Goal: Task Accomplishment & Management: Manage account settings

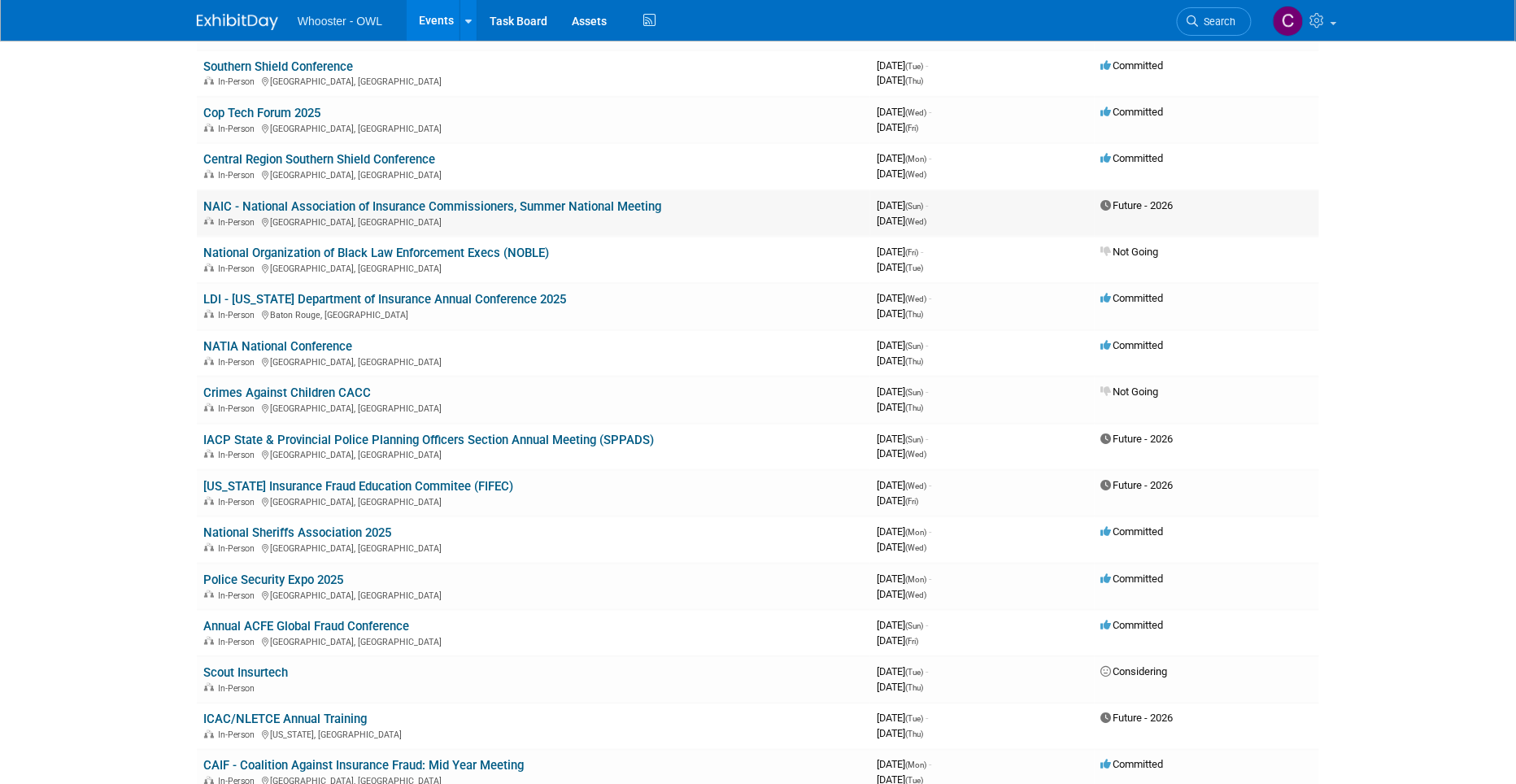
scroll to position [375, 0]
click at [403, 201] on link "NAIC - National Association of Insurance Commissioners, Summer National Meeting" at bounding box center [432, 207] width 458 height 14
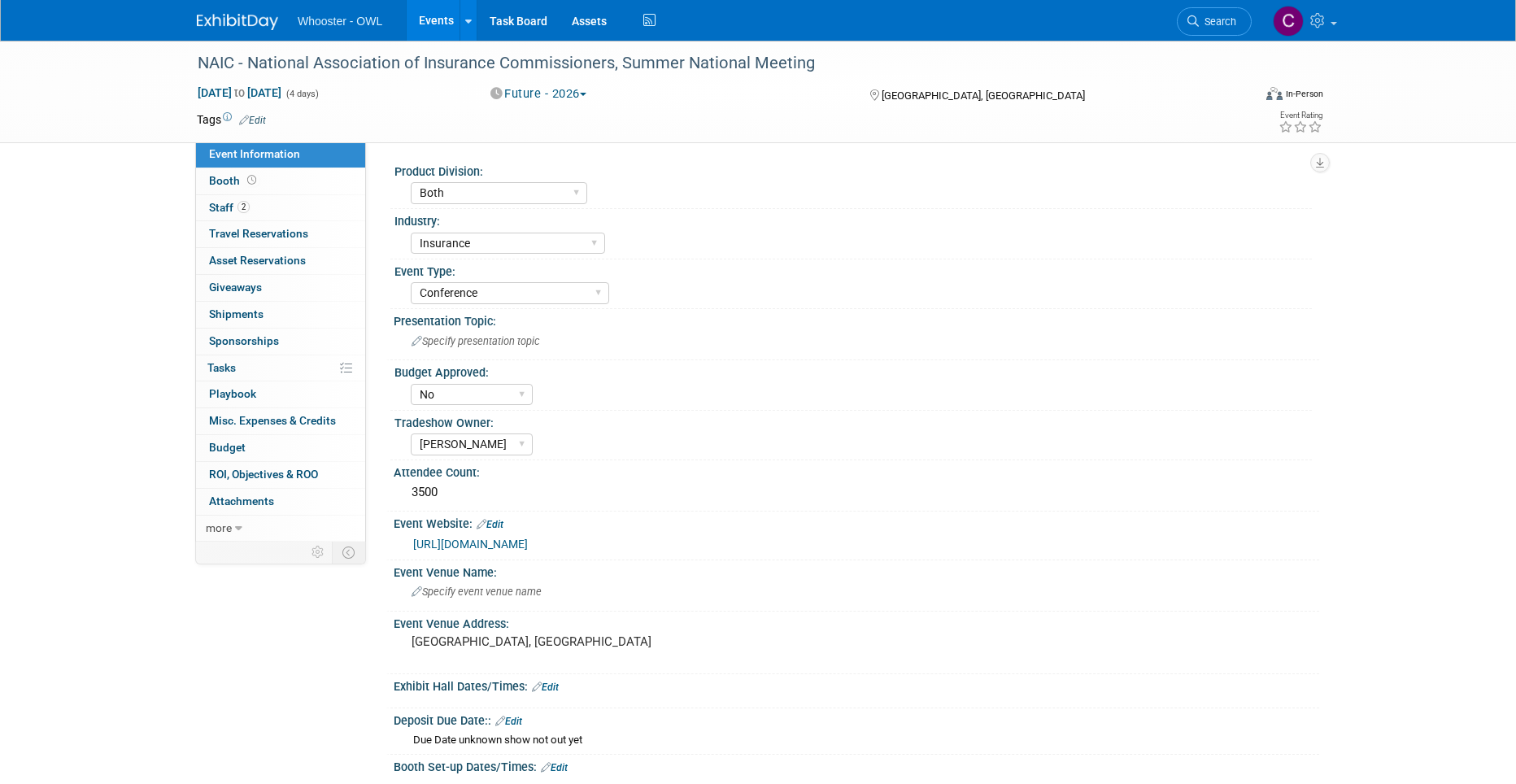
select select "Both"
select select "Insurance"
select select "Conference"
select select "No"
select select "Clare Southcombe"
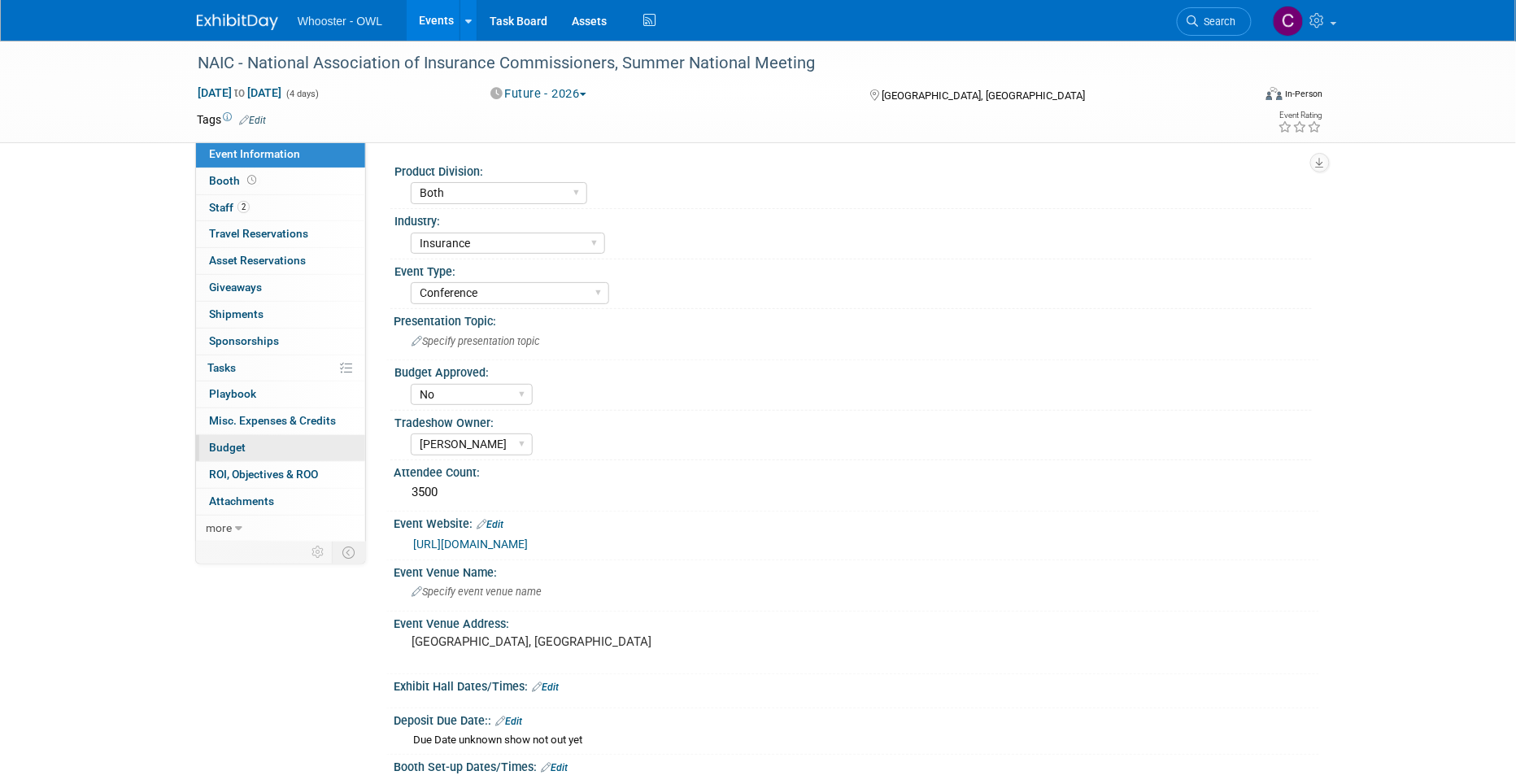
click at [241, 447] on span "Budget" at bounding box center [227, 447] width 37 height 13
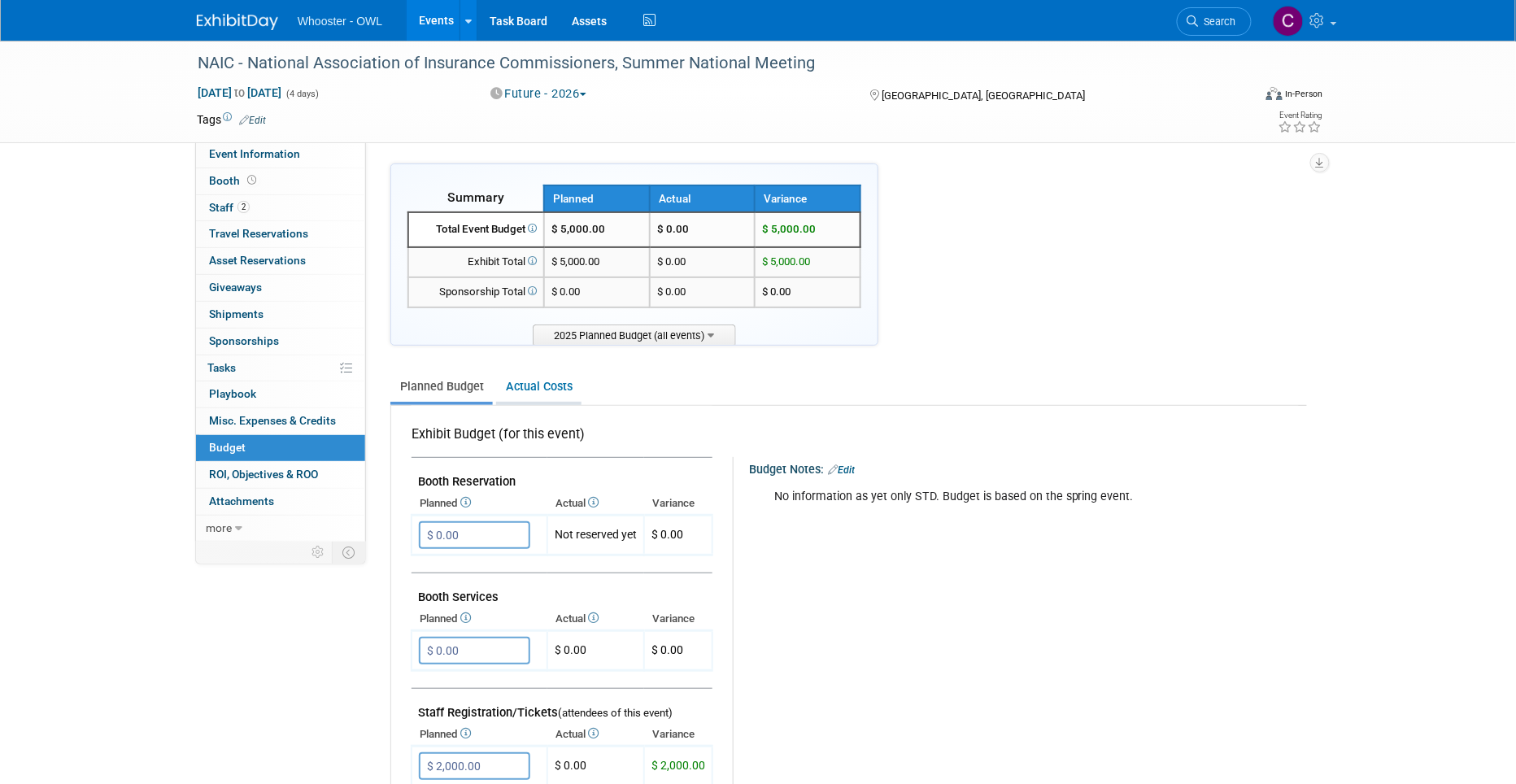
click at [538, 386] on link "Actual Costs" at bounding box center [538, 387] width 85 height 30
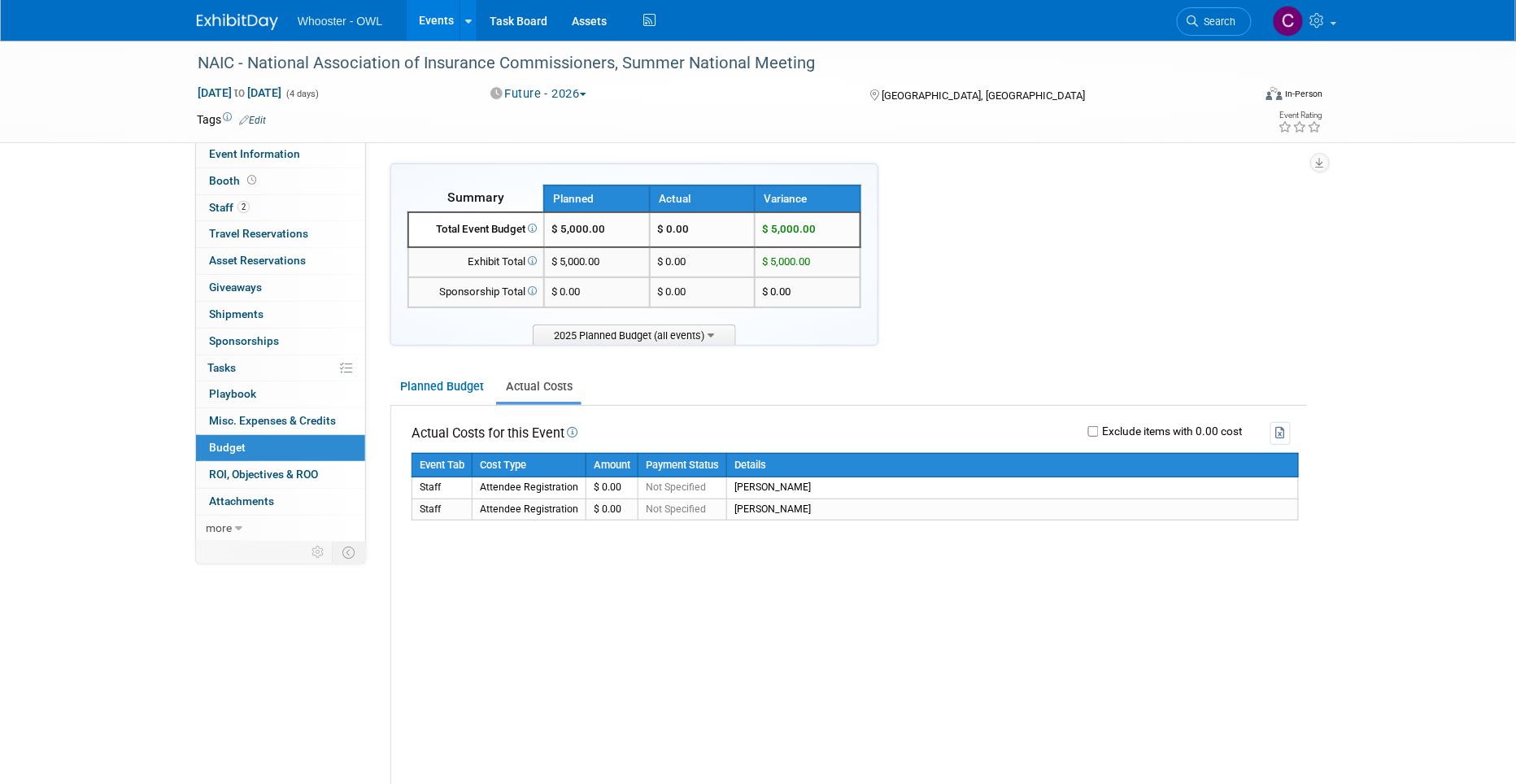
click at [438, 12] on link "Events" at bounding box center [436, 20] width 59 height 40
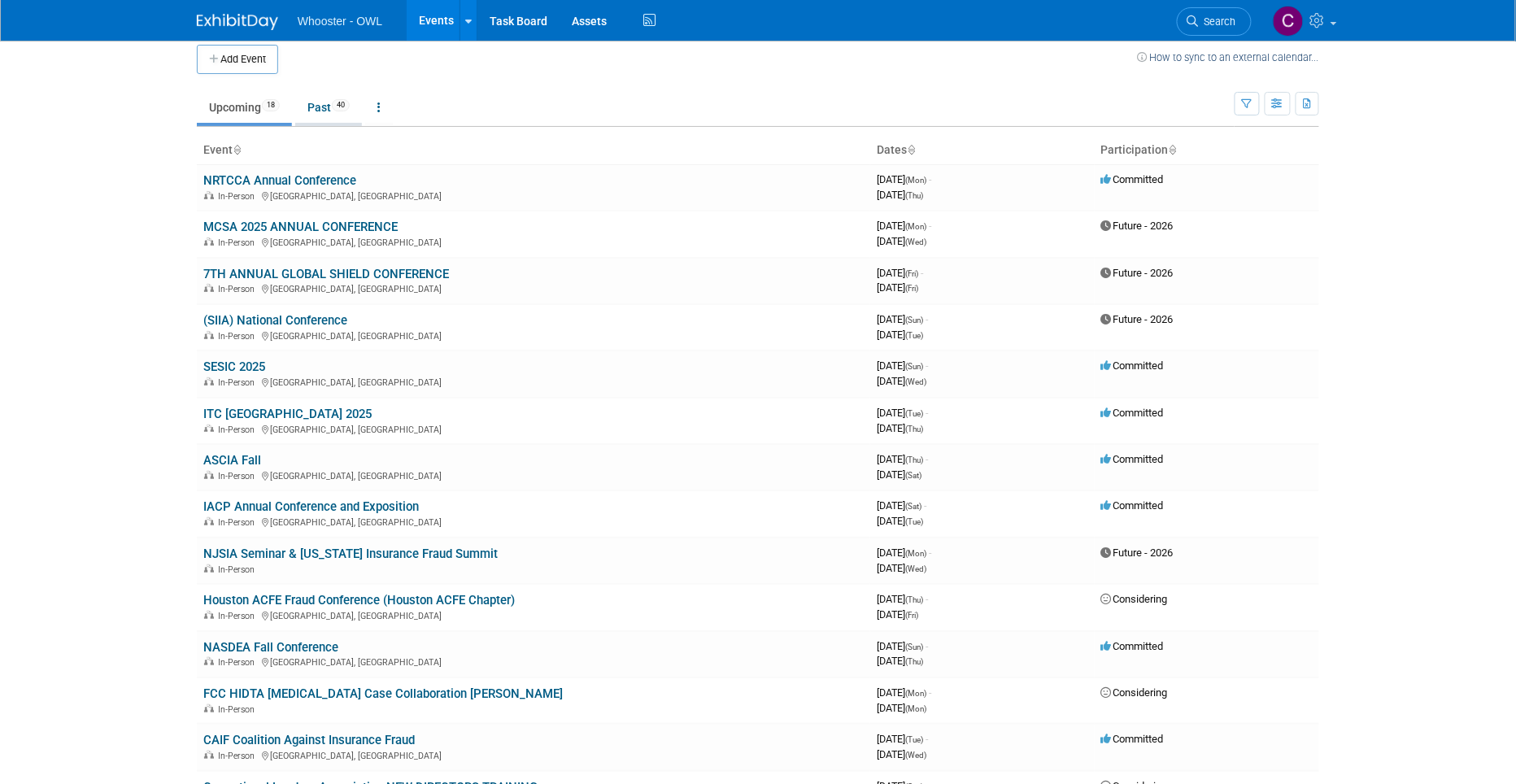
scroll to position [19, 0]
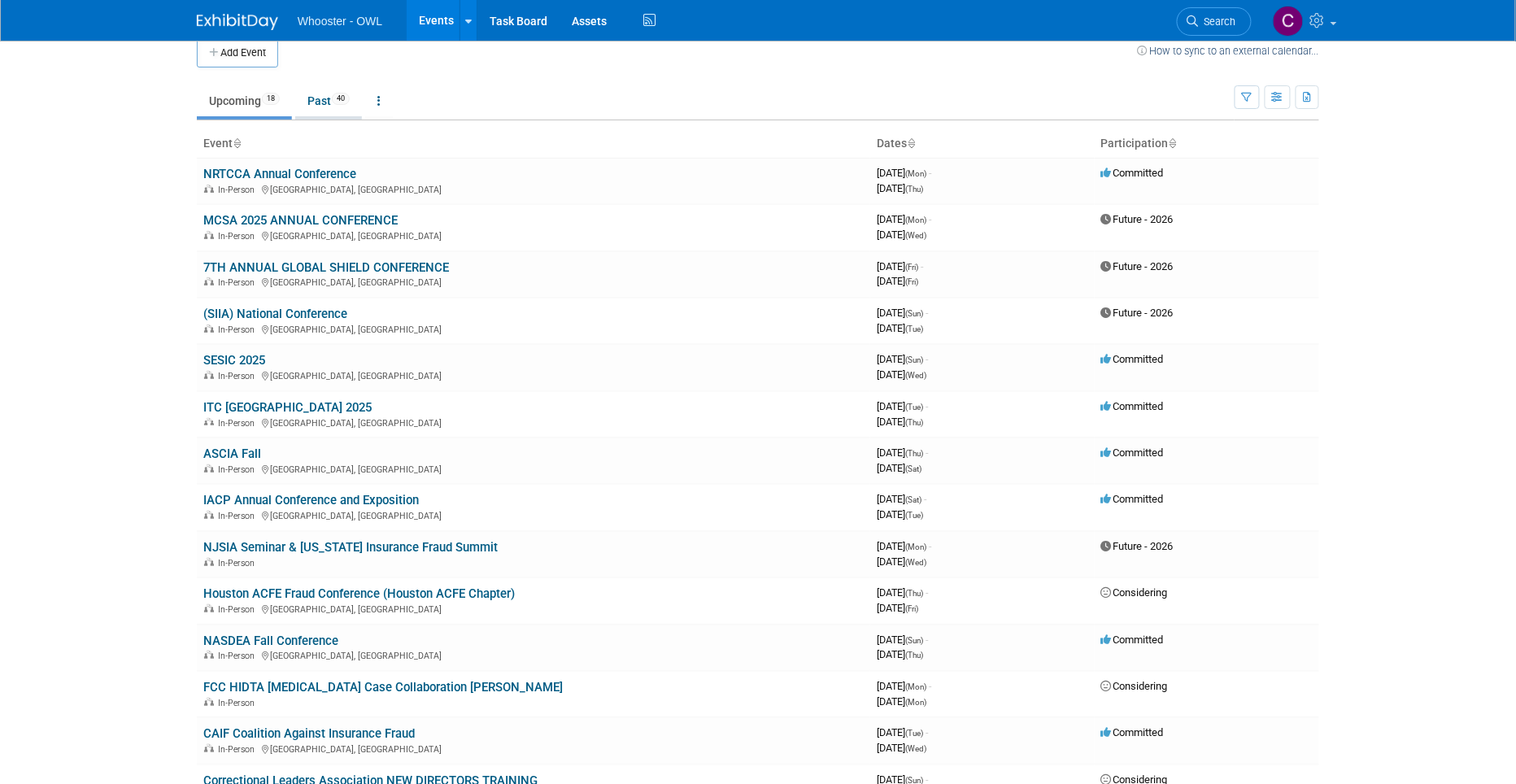
click at [321, 110] on link "Past 40" at bounding box center [329, 100] width 66 height 31
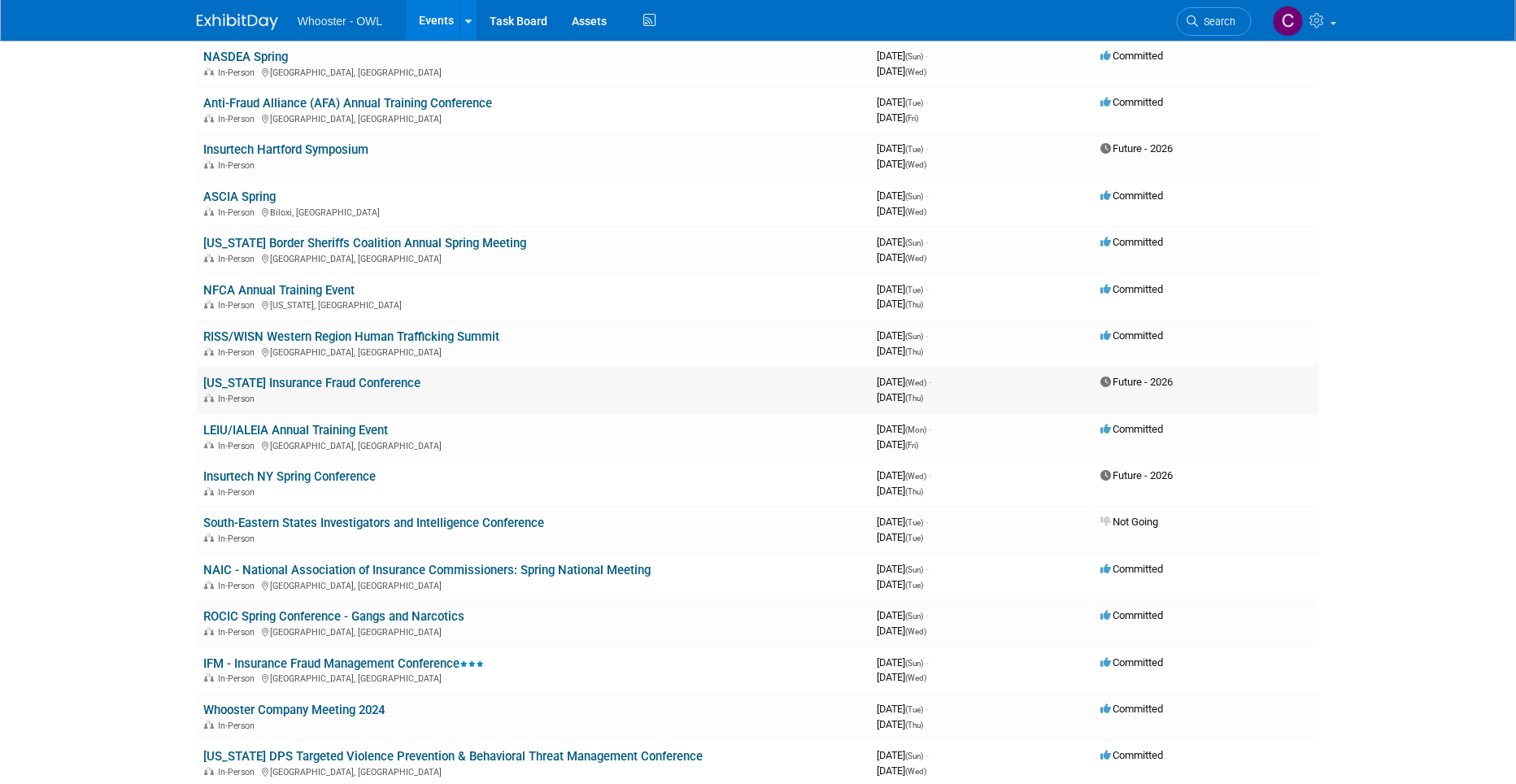
scroll to position [1274, 0]
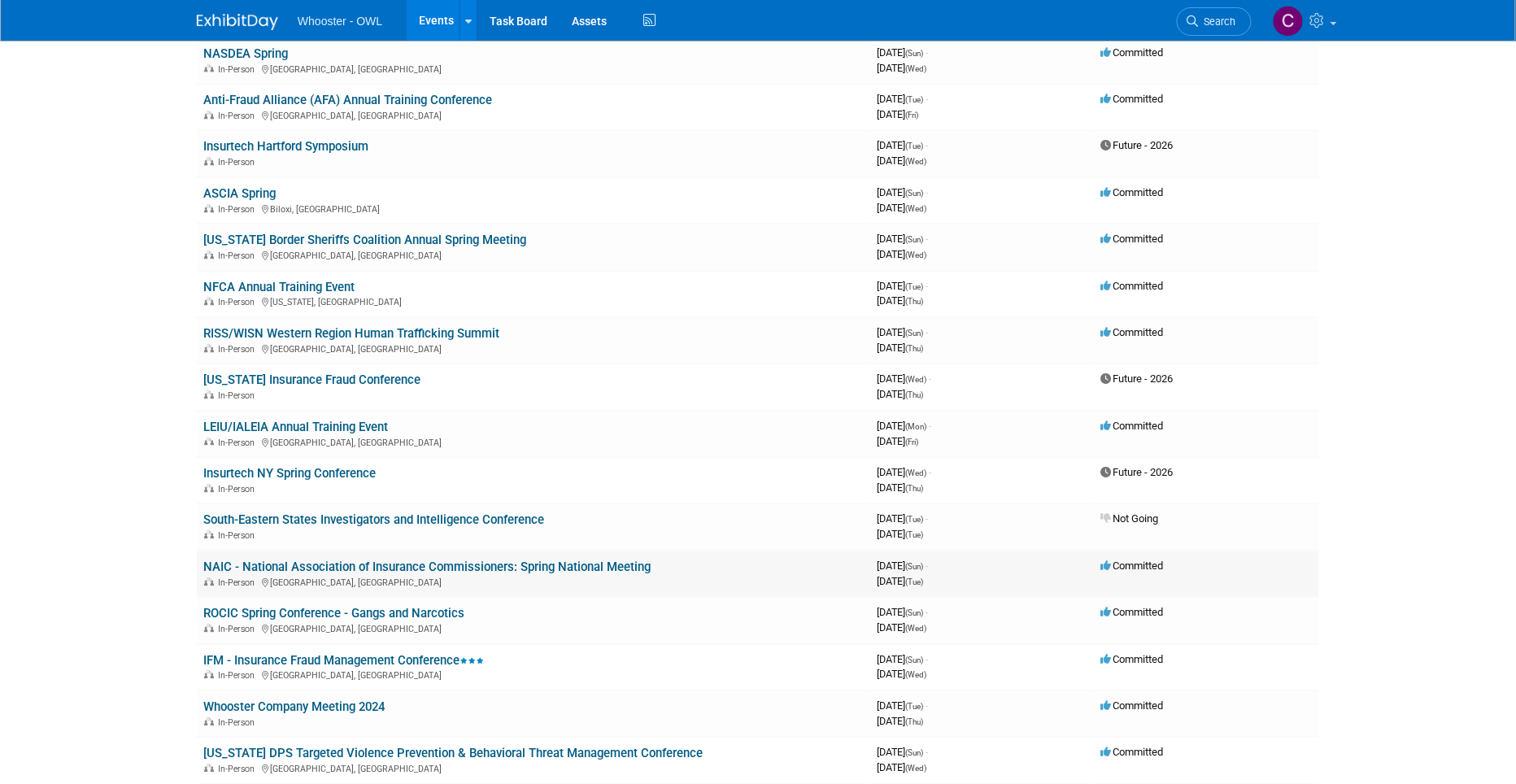
click at [394, 559] on link "NAIC - National Association of Insurance Commissioners: Spring National Meeting" at bounding box center [427, 567] width 448 height 14
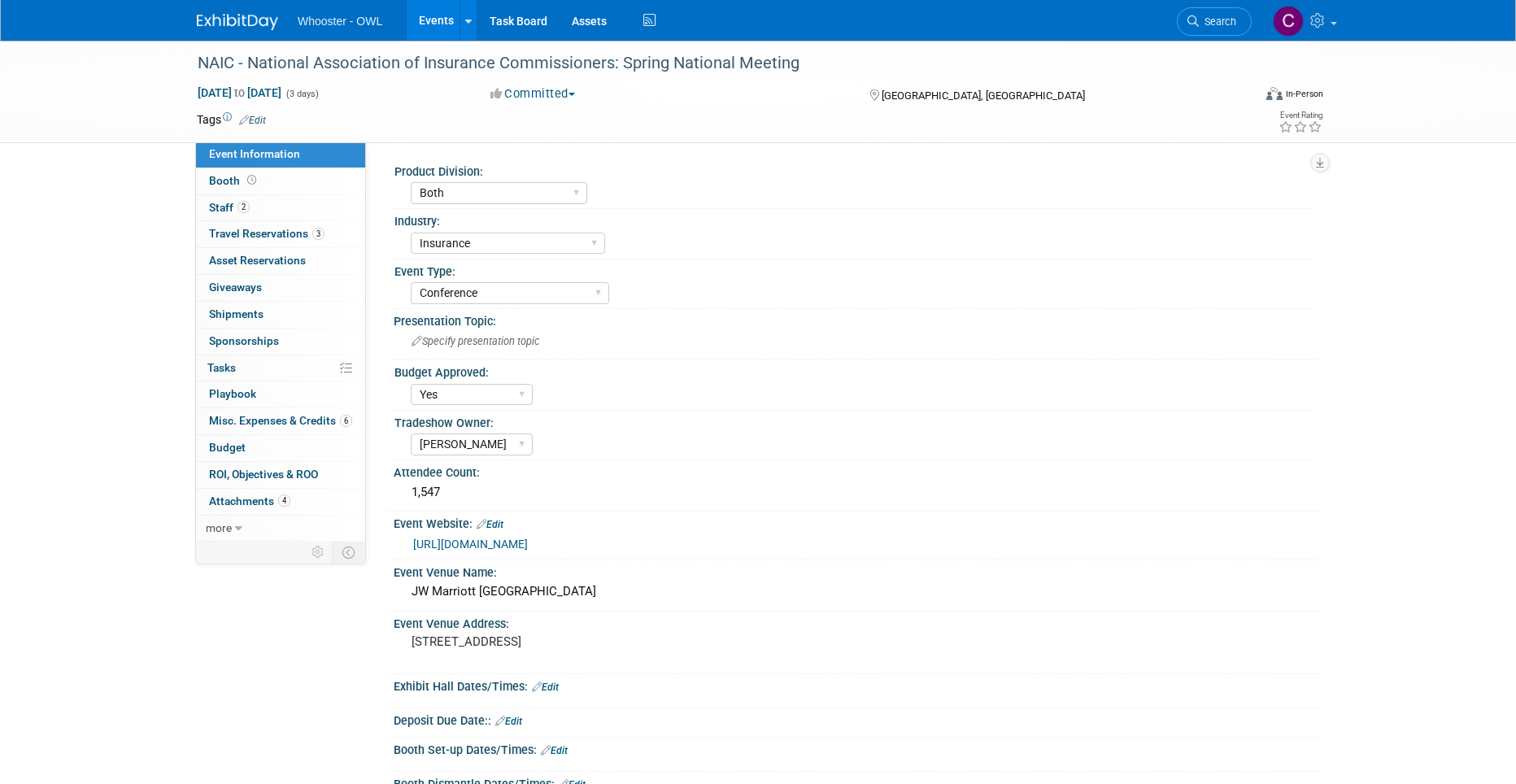
select select "Both"
select select "Insurance"
select select "Conference"
select select "Yes"
select select "[PERSON_NAME]"
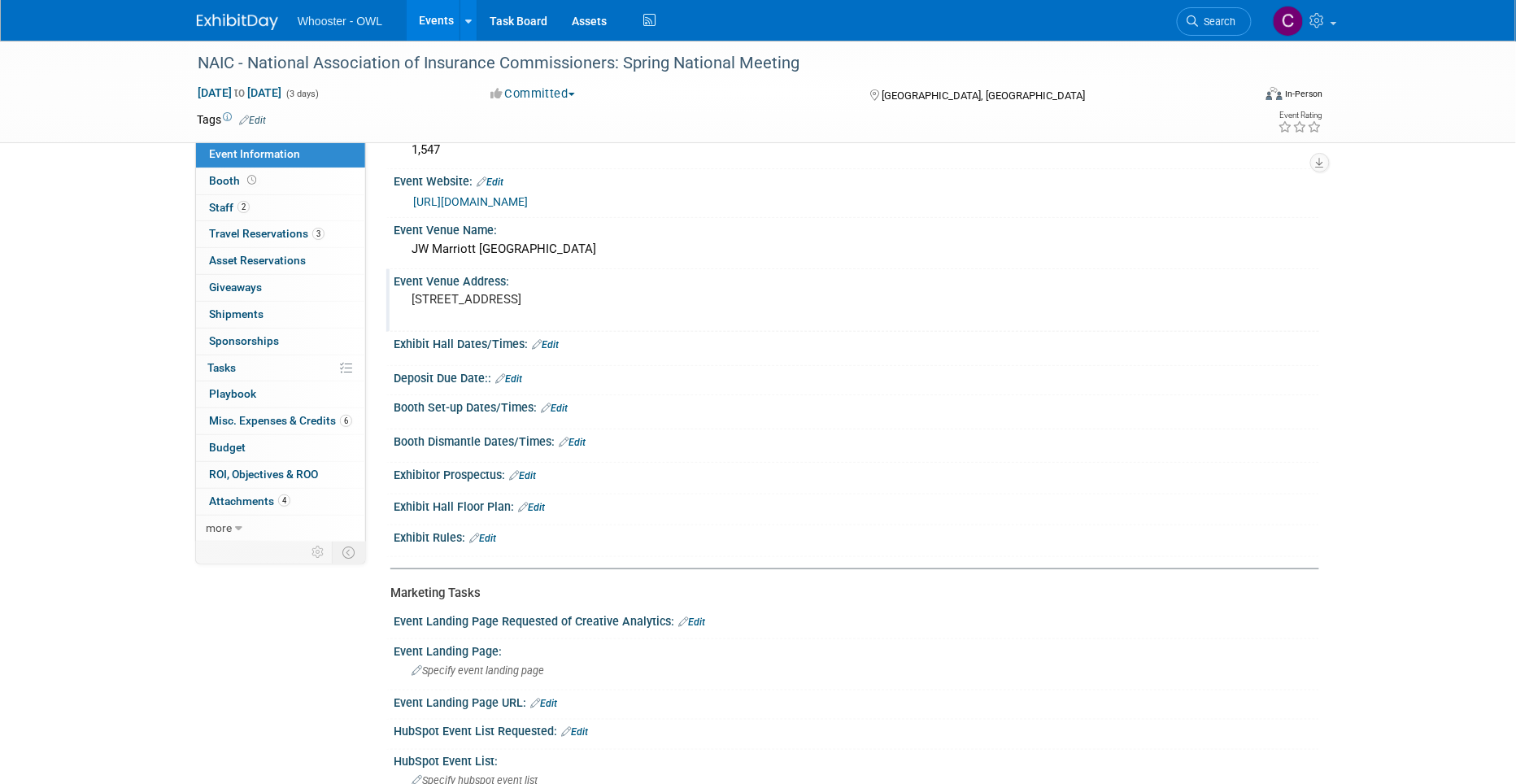
scroll to position [363, 0]
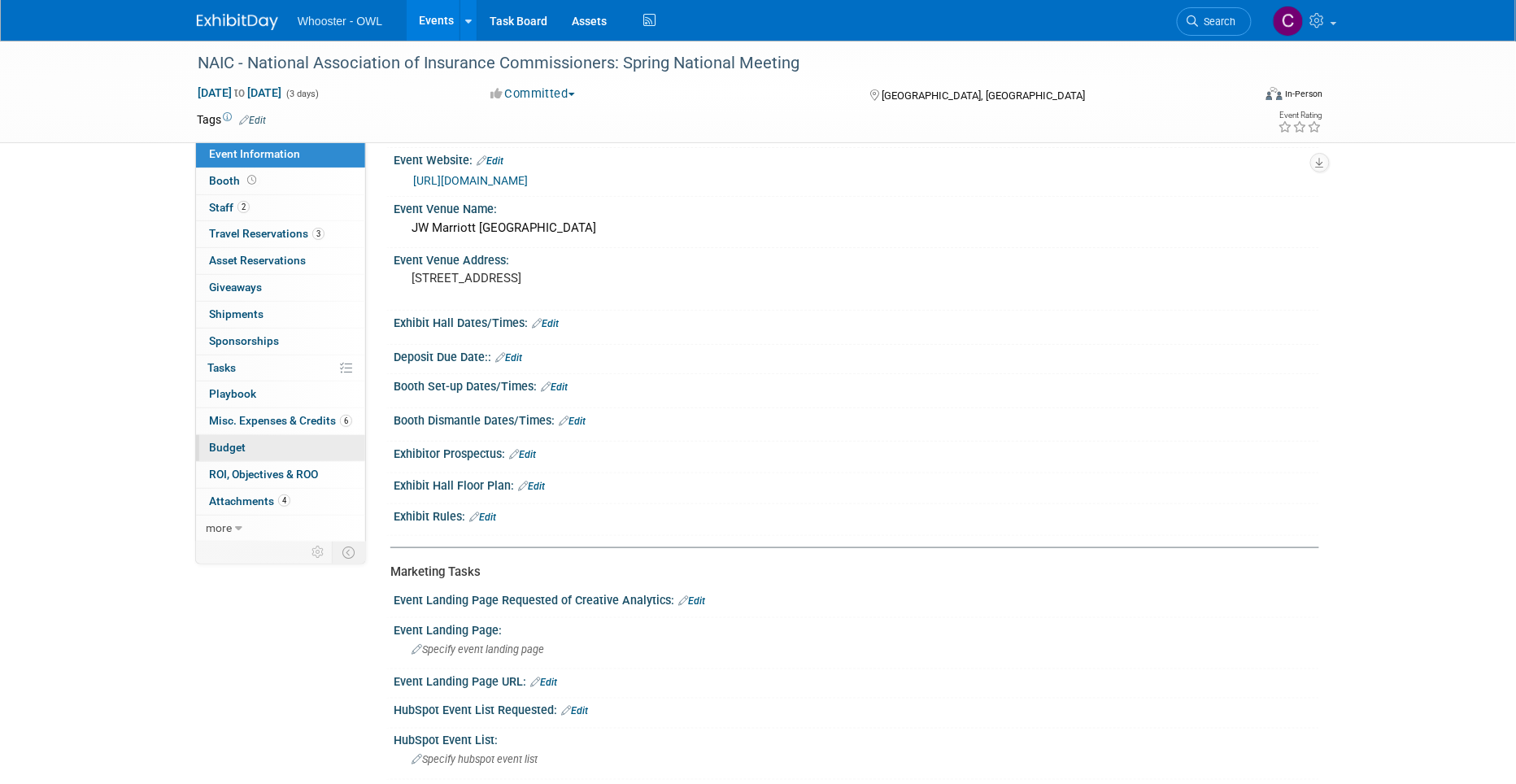
click at [218, 447] on span "Budget" at bounding box center [227, 447] width 37 height 13
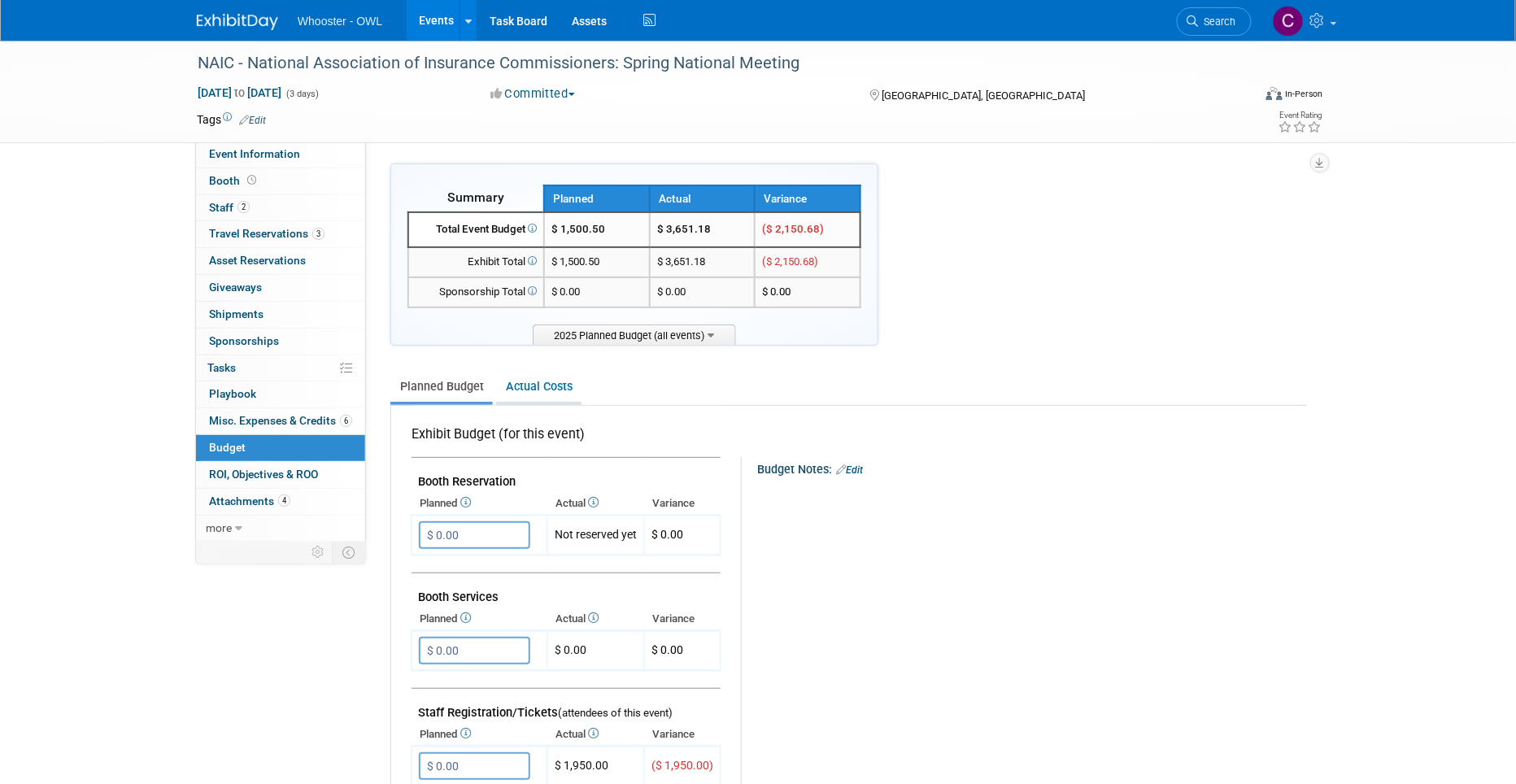
click at [528, 379] on link "Actual Costs" at bounding box center [538, 387] width 85 height 30
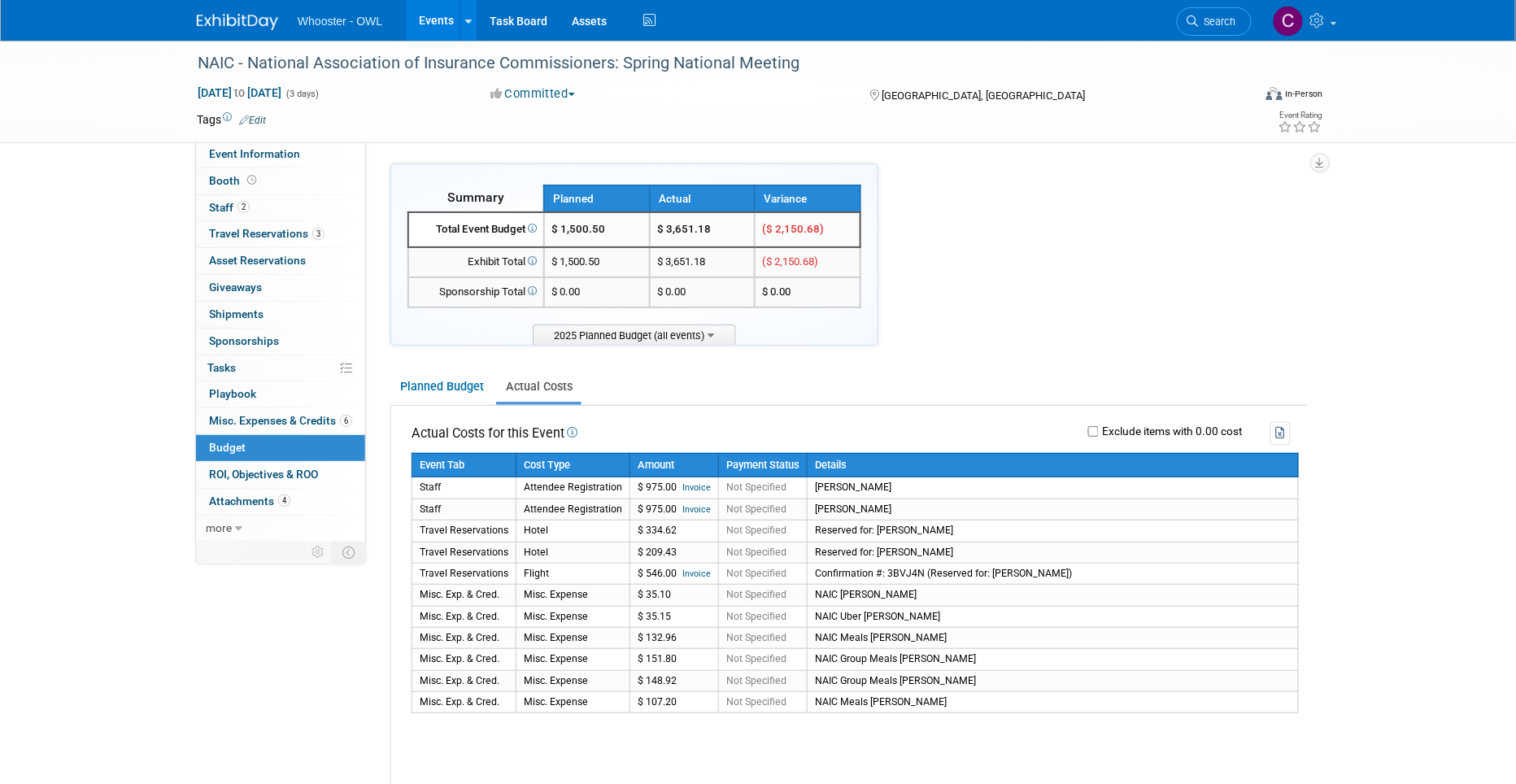
drag, startPoint x: 665, startPoint y: 226, endPoint x: 714, endPoint y: 226, distance: 49.0
click at [714, 226] on td "$ 3,651.18" at bounding box center [703, 229] width 106 height 35
copy td "3,651.18"
click at [424, 15] on link "Events" at bounding box center [436, 20] width 59 height 40
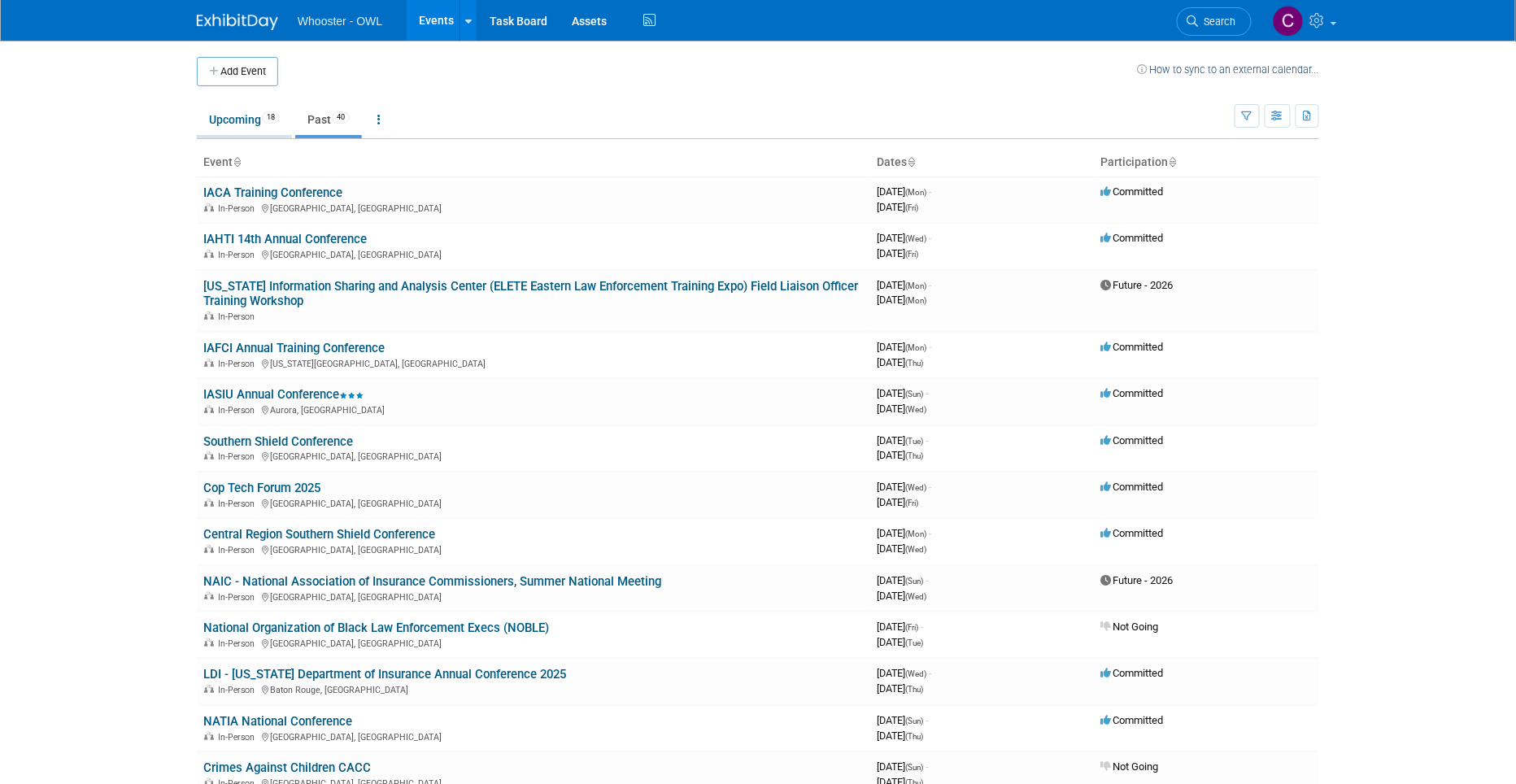
click at [240, 118] on link "Upcoming 18" at bounding box center [244, 119] width 95 height 31
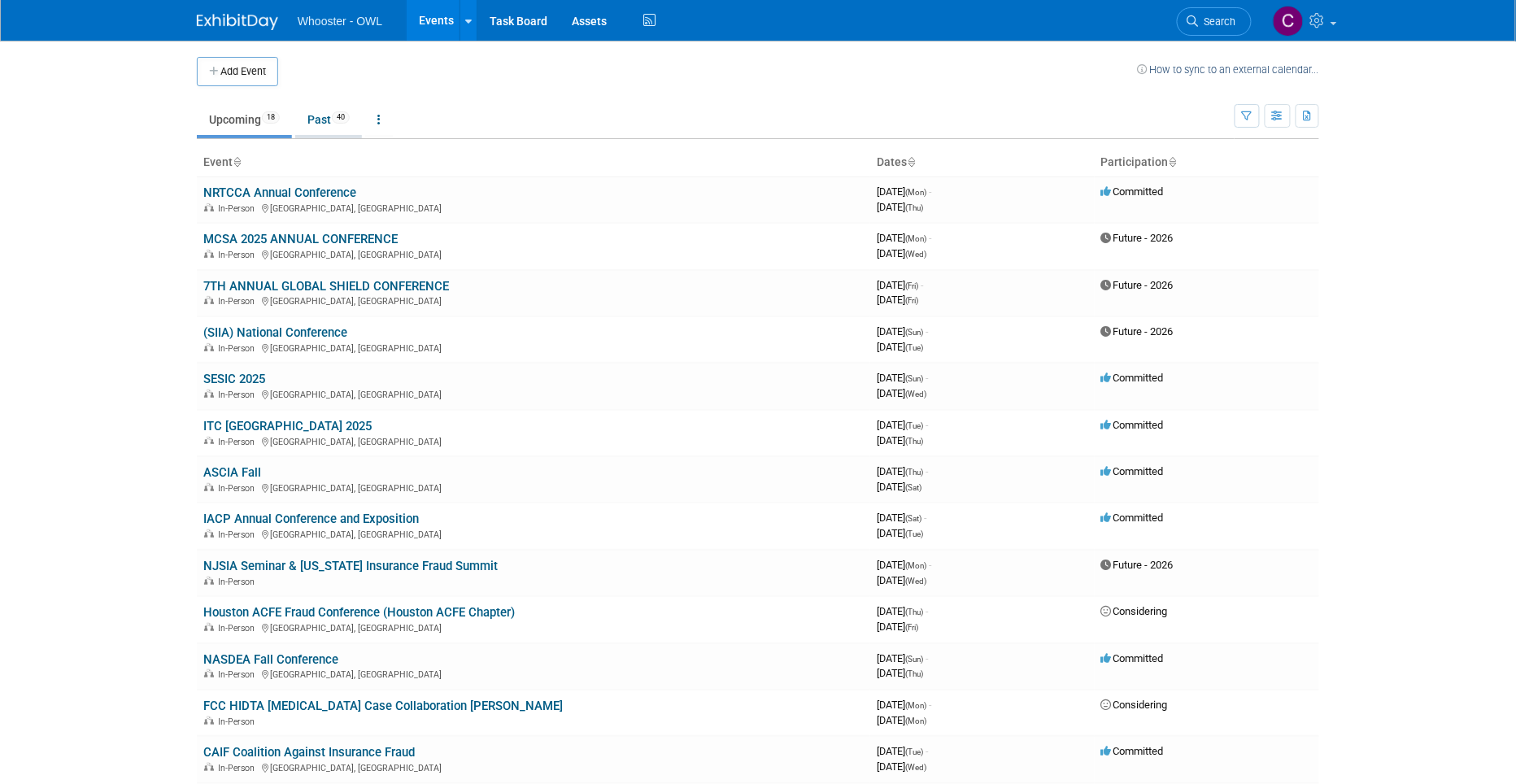
click at [319, 113] on link "Past 40" at bounding box center [329, 119] width 66 height 31
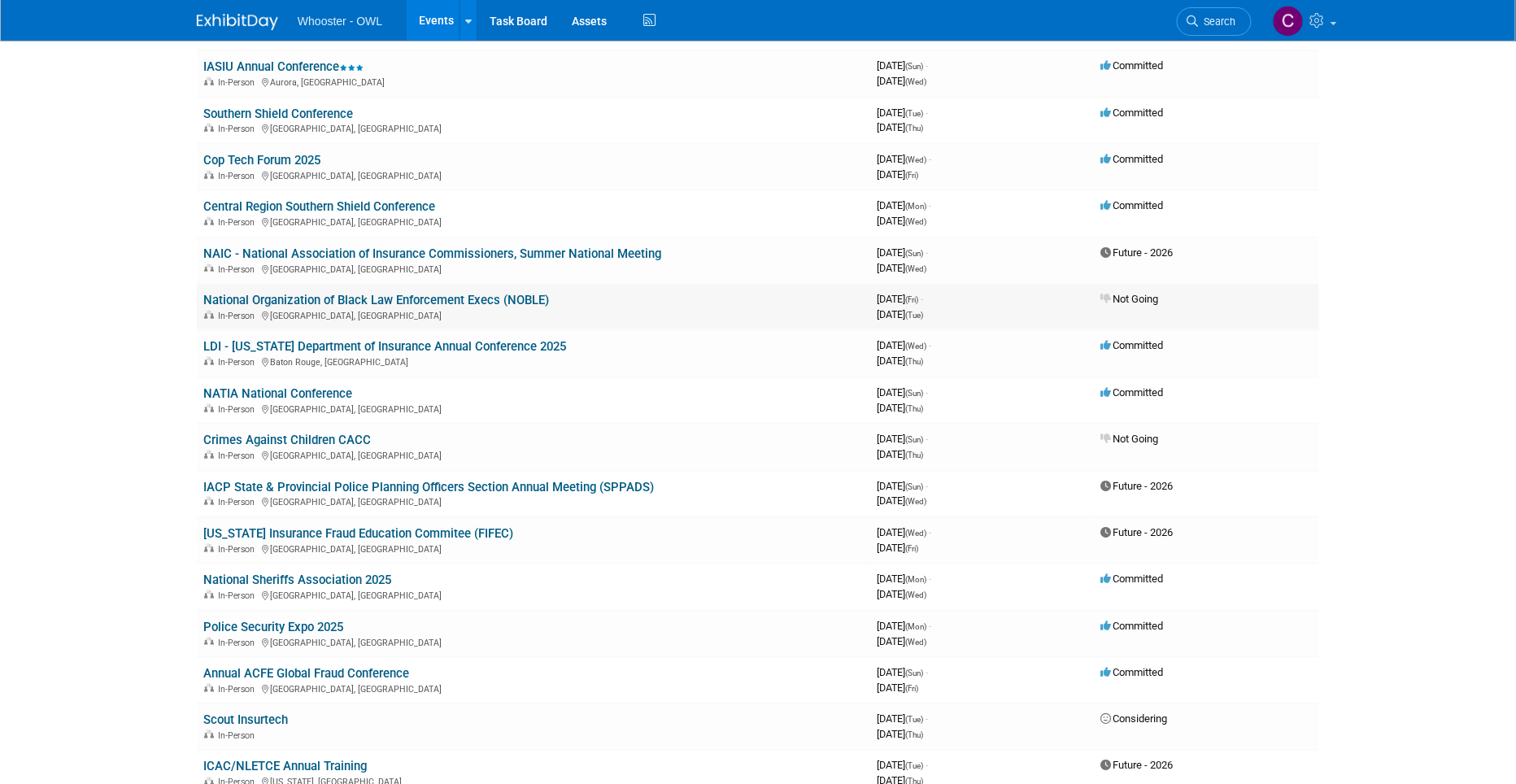
scroll to position [328, 0]
click at [407, 245] on link "NAIC - National Association of Insurance Commissioners, Summer National Meeting" at bounding box center [432, 252] width 458 height 14
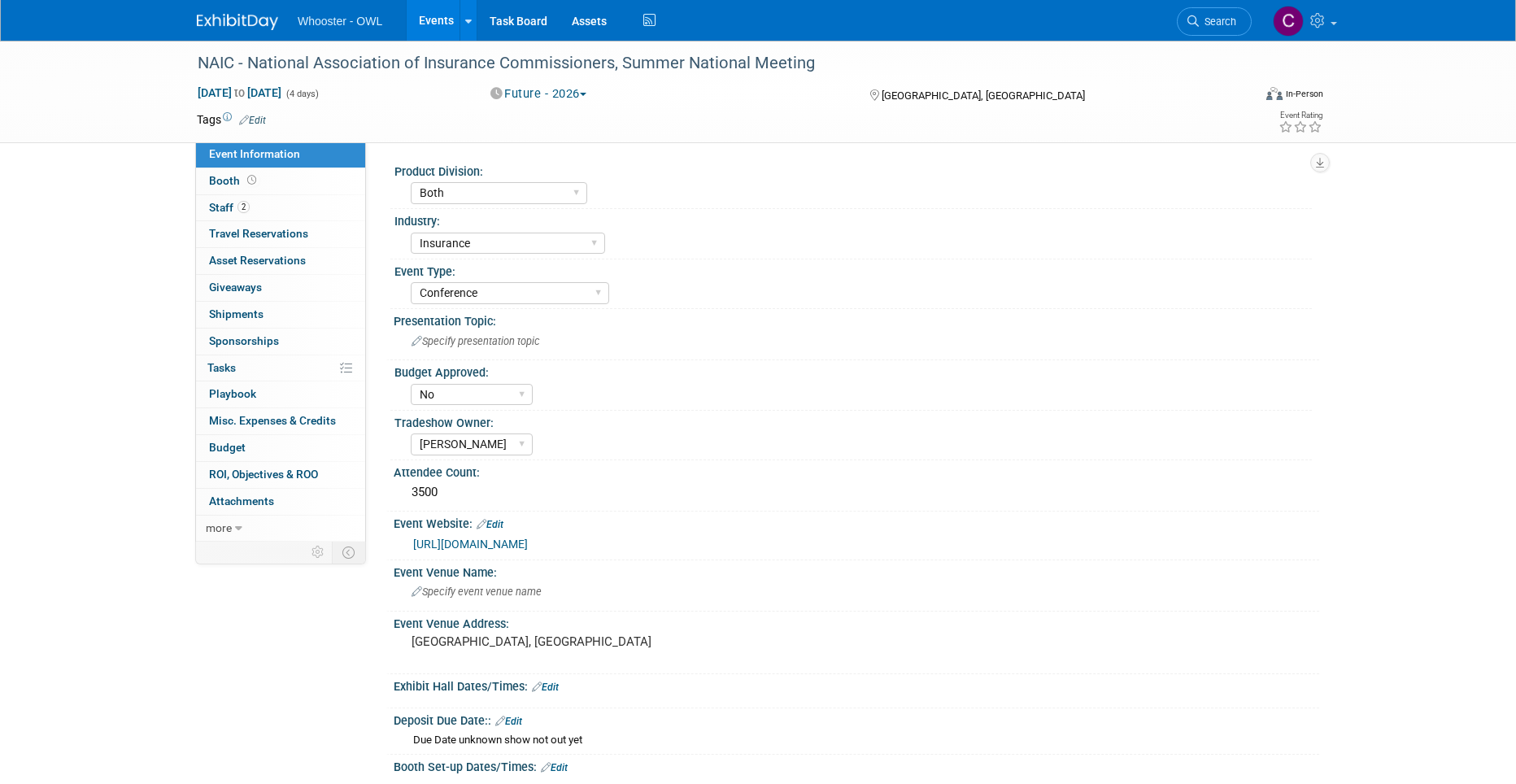
select select "Both"
select select "Insurance"
select select "Conference"
select select "No"
select select "Clare Southcombe"
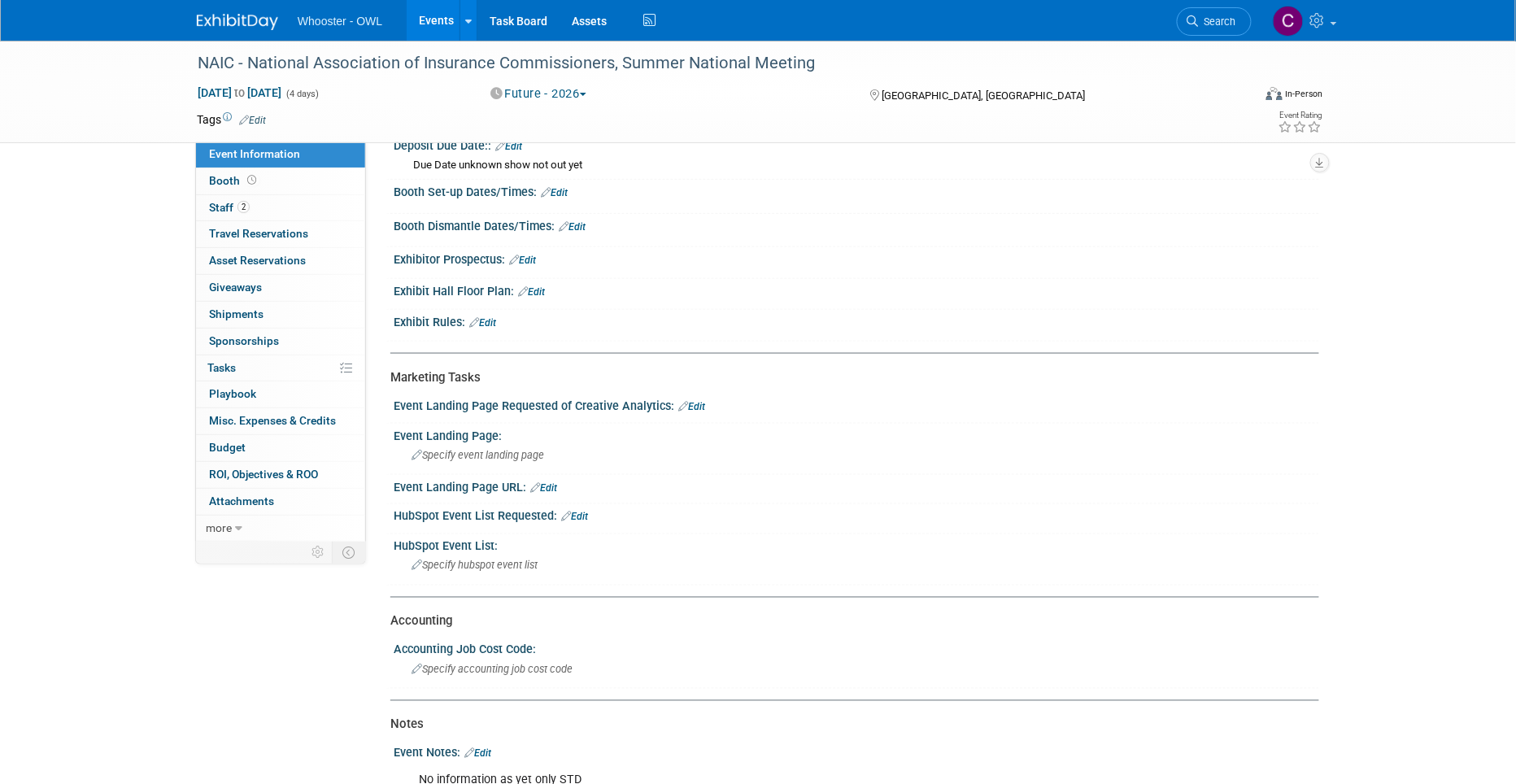
scroll to position [581, 0]
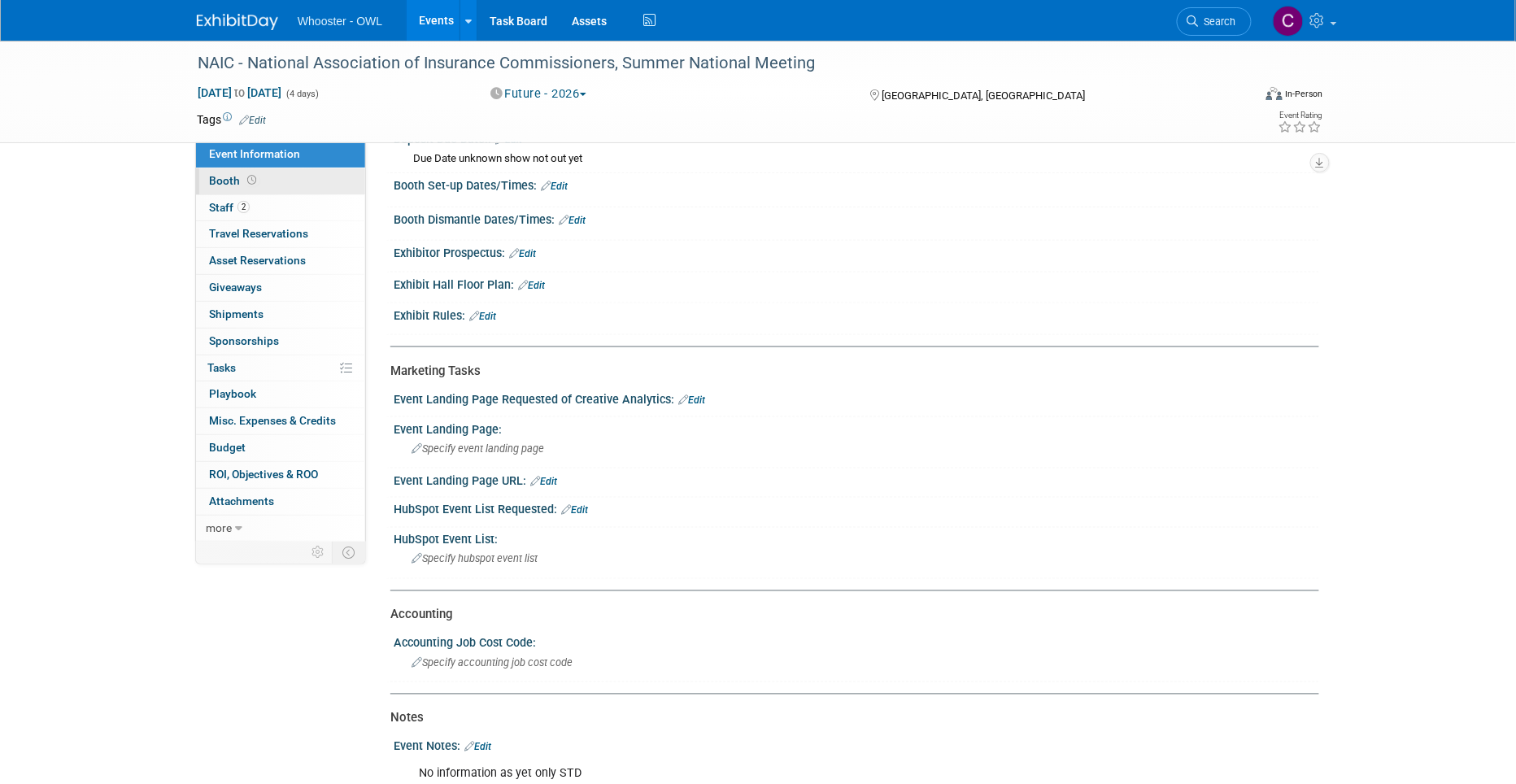
click at [219, 177] on span "Booth" at bounding box center [234, 180] width 50 height 13
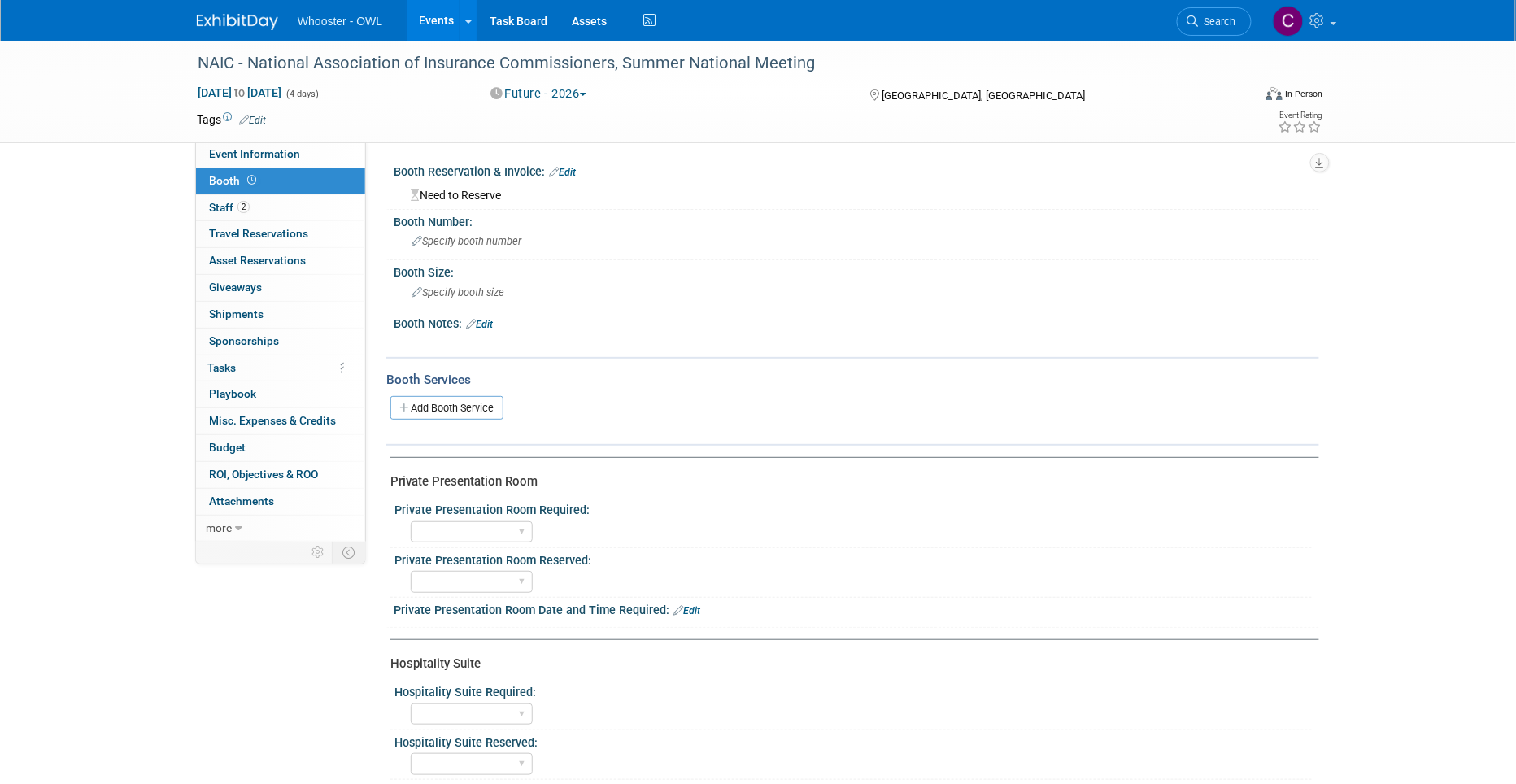
scroll to position [0, 0]
click at [243, 149] on span "Event Information" at bounding box center [254, 153] width 91 height 13
select select "Both"
select select "Insurance"
select select "Conference"
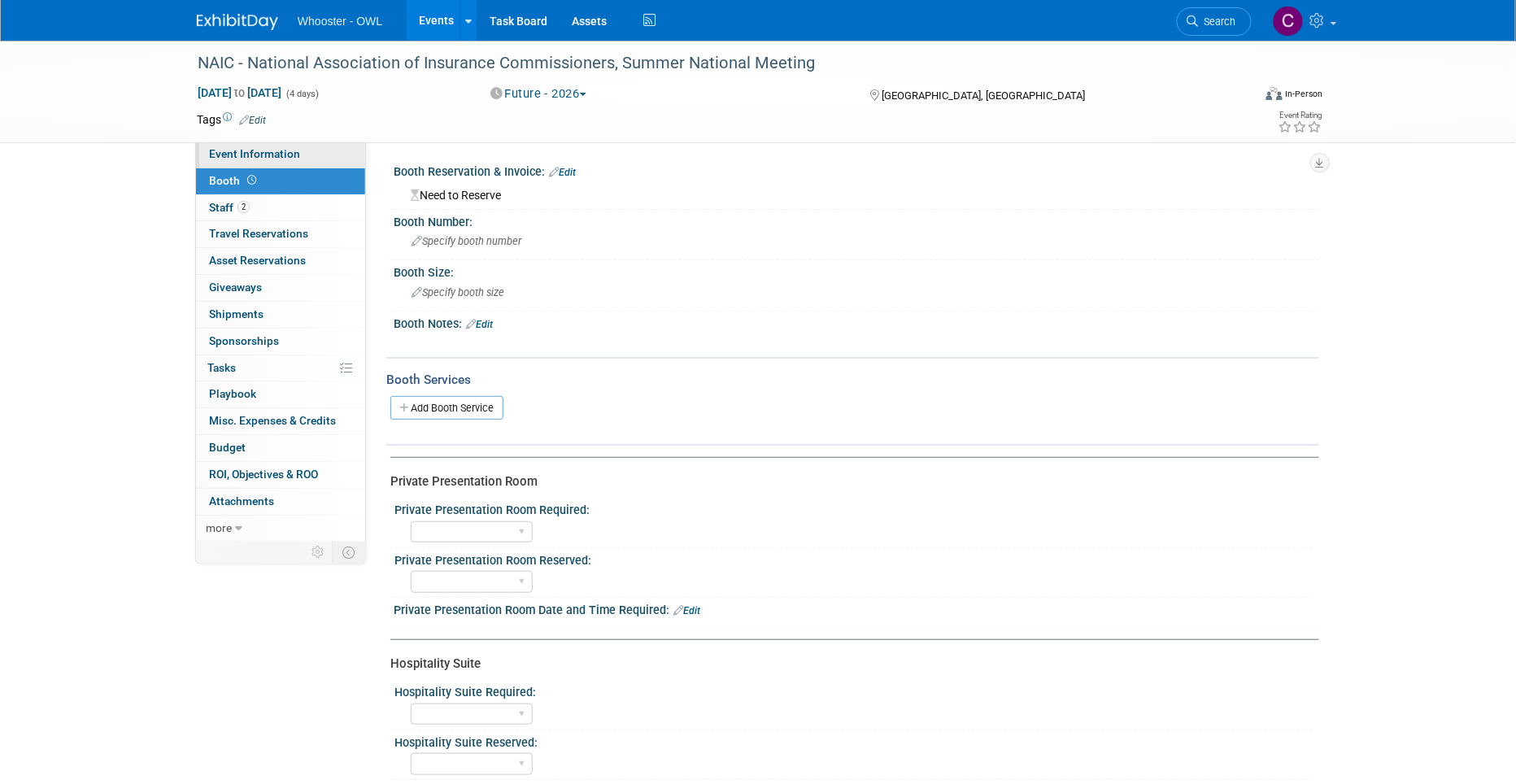
select select "No"
select select "Clare Southcombe"
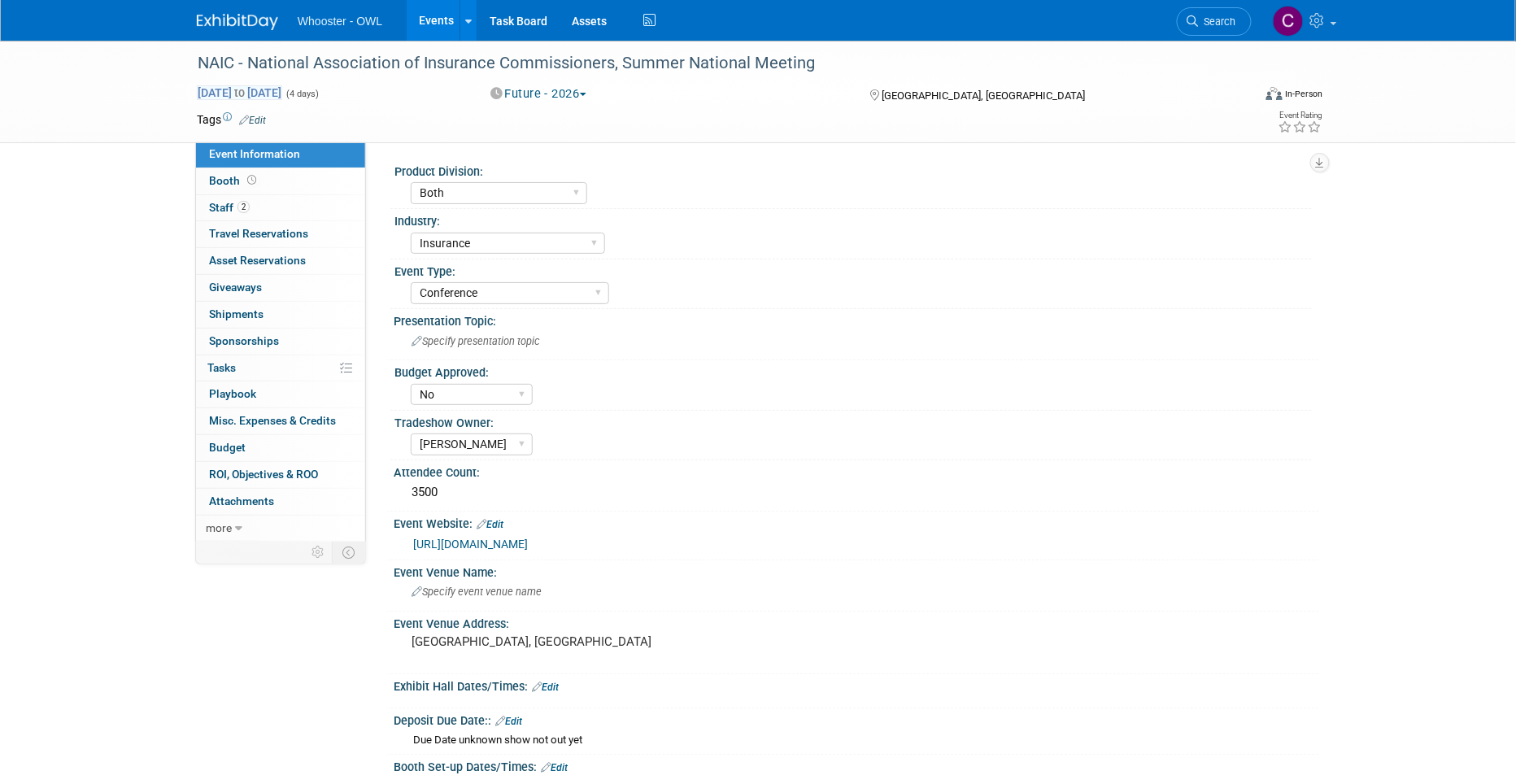
click at [282, 85] on span "Aug 10, 2025 to Aug 13, 2025" at bounding box center [239, 92] width 85 height 14
select select "7"
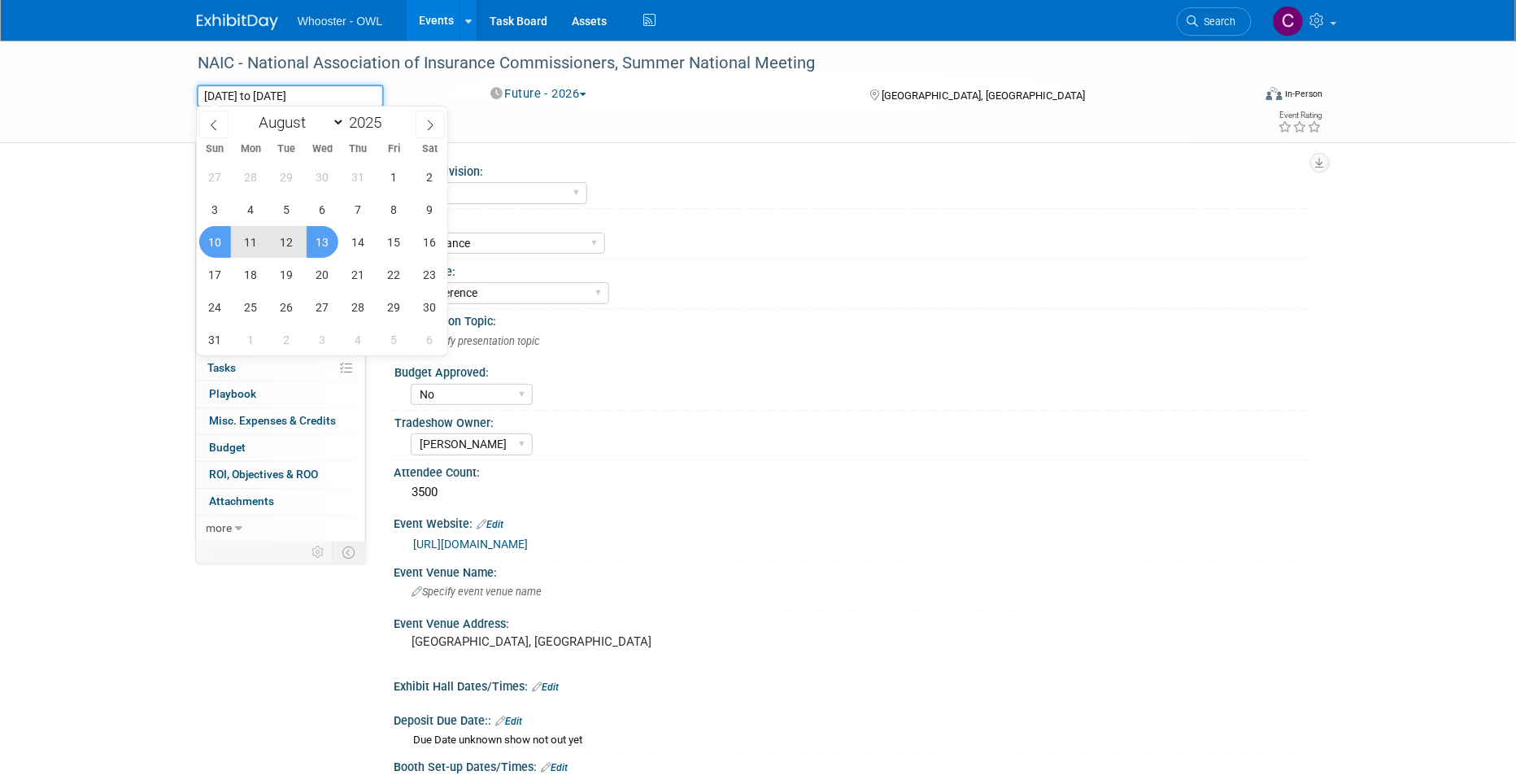
click at [361, 93] on input "Aug 10, 2025 to Aug 13, 2025" at bounding box center [290, 95] width 187 height 22
click at [388, 87] on div "Aug 10, 2025 to Aug 13, 2025 (4 days) Aug 10, 2025 to Aug 13, 2025" at bounding box center [329, 95] width 263 height 22
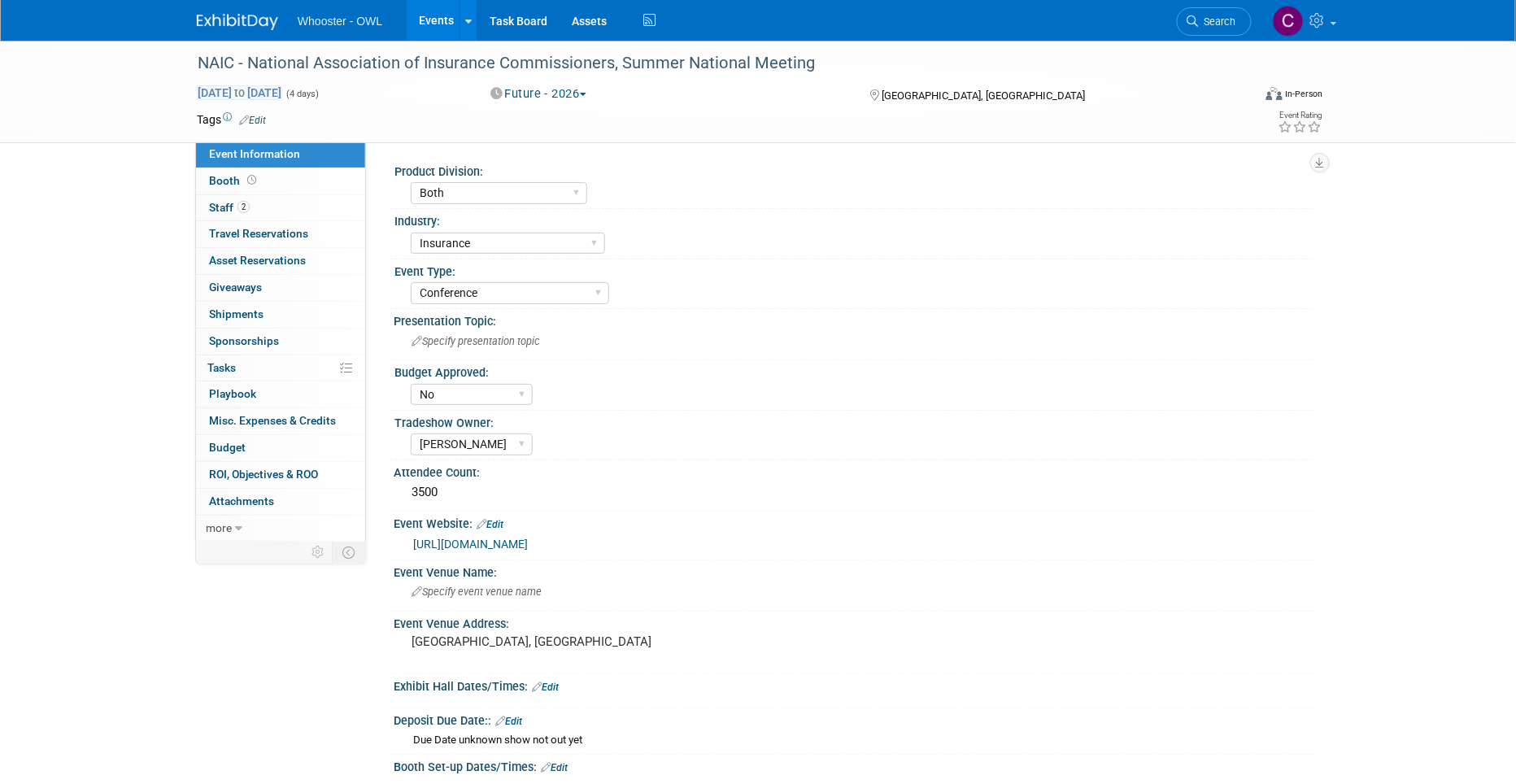
click at [282, 89] on span "Aug 10, 2025 to Aug 13, 2025" at bounding box center [239, 92] width 85 height 14
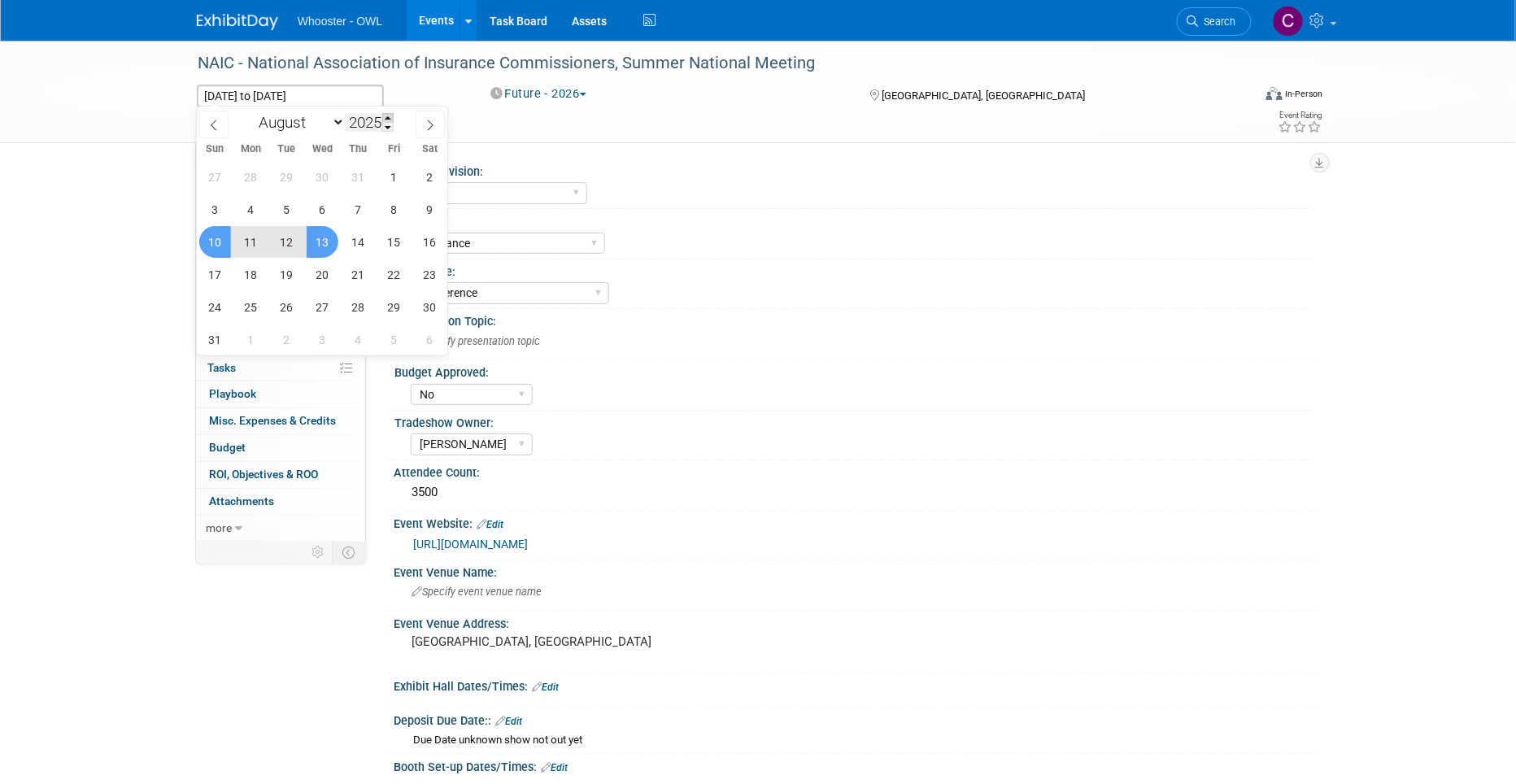
click at [391, 116] on span at bounding box center [388, 117] width 12 height 10
type input "2026"
click at [286, 241] on span "11" at bounding box center [286, 242] width 31 height 31
type input "Aug 11, 2026"
click at [388, 241] on span "14" at bounding box center [393, 242] width 31 height 31
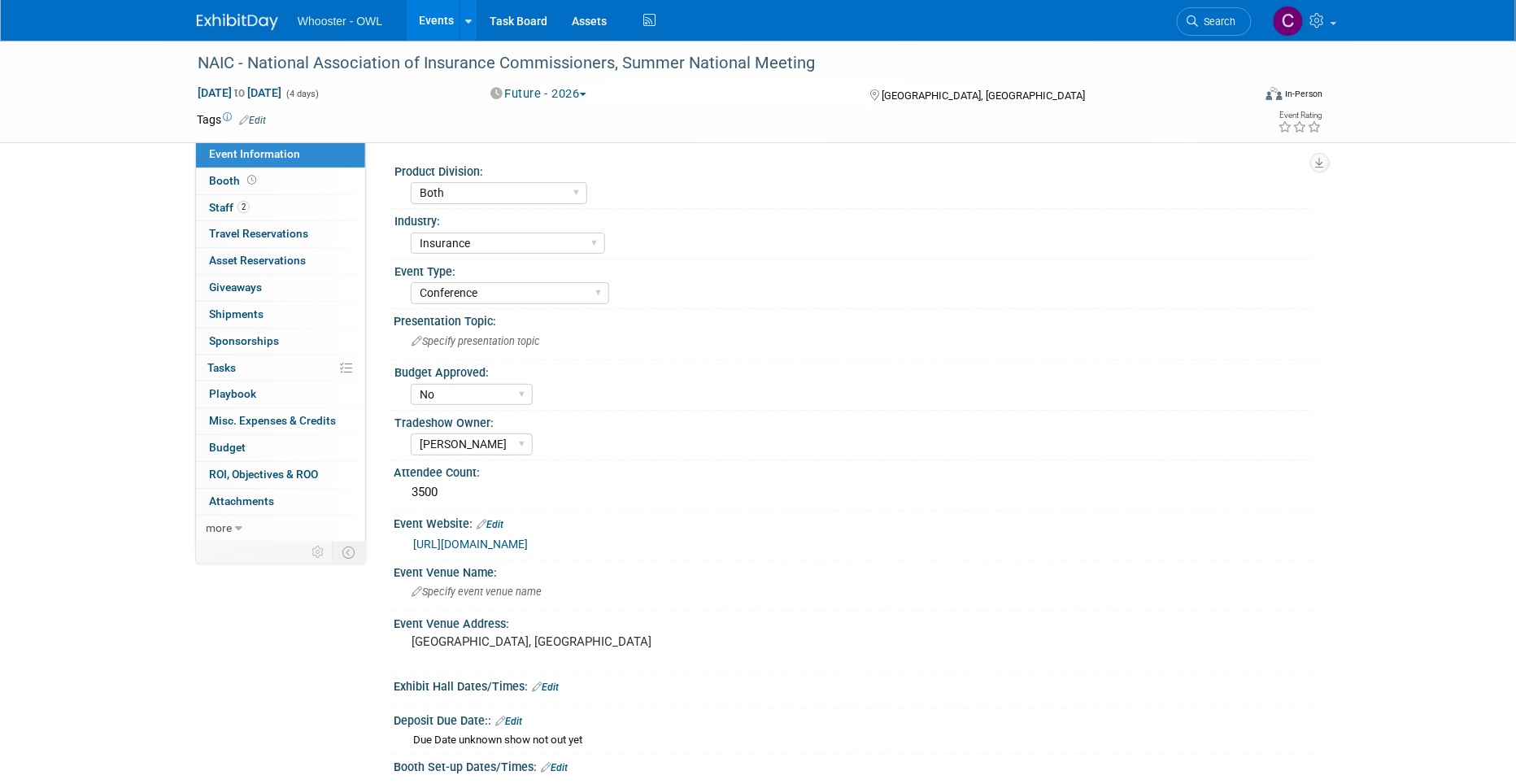
click at [404, 116] on td at bounding box center [698, 119] width 865 height 16
click at [226, 85] on span "Aug 11, 2026 to Aug 14, 2026" at bounding box center [239, 92] width 85 height 14
click at [450, 84] on div "Aug 11, 2026 to Aug 14, 2026 (4 days) Aug 11, 2026 to Aug 14, 2026" at bounding box center [329, 92] width 263 height 16
click at [357, 89] on div "Aug 11, 2026 to Aug 14, 2026 (4 days)" at bounding box center [329, 92] width 263 height 16
click at [282, 89] on span "Aug 11, 2026 to Aug 14, 2026" at bounding box center [239, 92] width 85 height 14
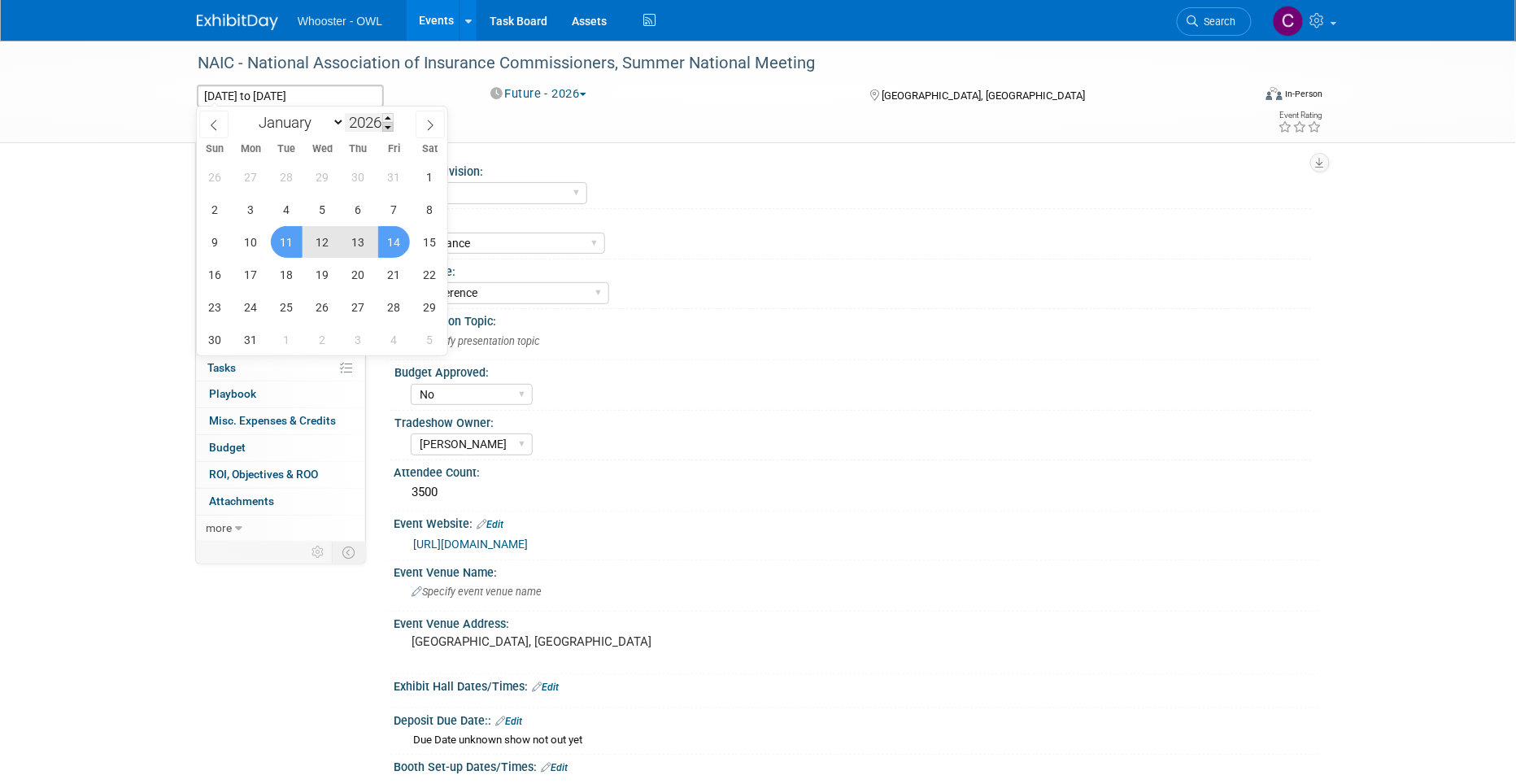
click at [394, 125] on span at bounding box center [388, 126] width 12 height 10
type input "2025"
click at [244, 239] on span "11" at bounding box center [250, 242] width 31 height 31
click at [356, 243] on span "14" at bounding box center [357, 242] width 31 height 31
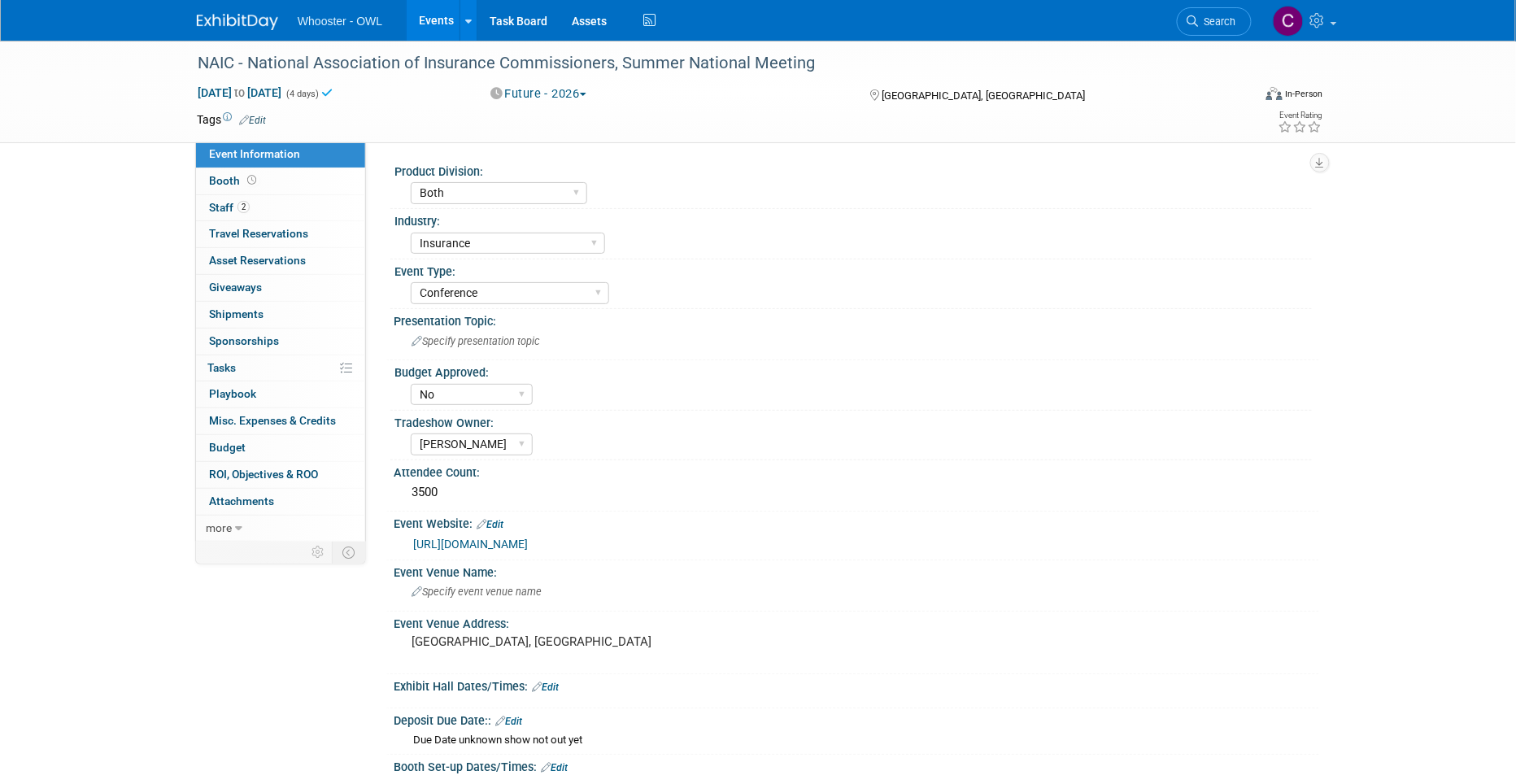
click at [350, 120] on td at bounding box center [698, 119] width 865 height 16
click at [244, 88] on span "Aug 11, 2025 to Aug 14, 2025" at bounding box center [239, 92] width 85 height 14
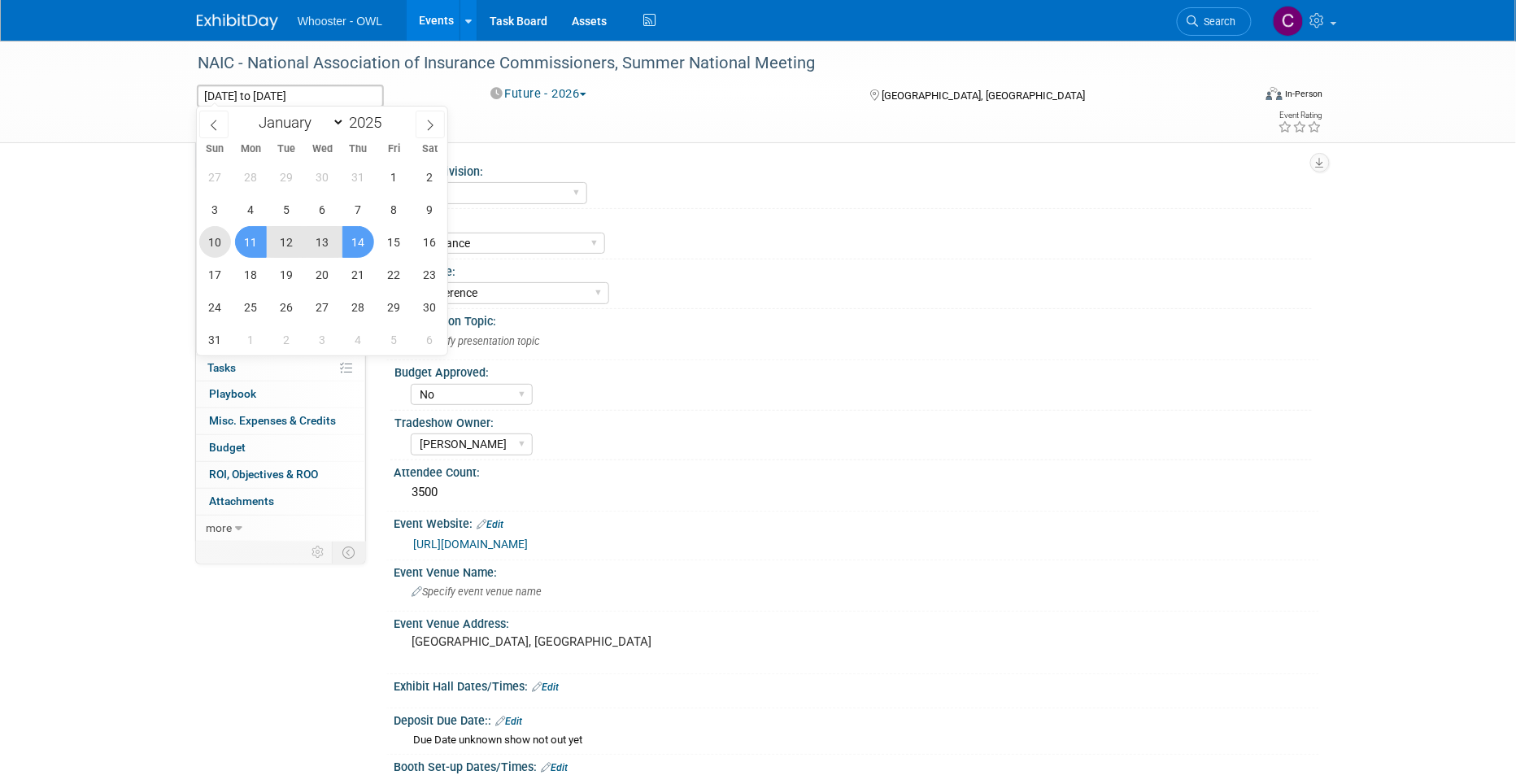
click at [218, 237] on span "10" at bounding box center [215, 242] width 31 height 31
type input "Aug 10, 2025"
click at [313, 241] on span "13" at bounding box center [321, 242] width 31 height 31
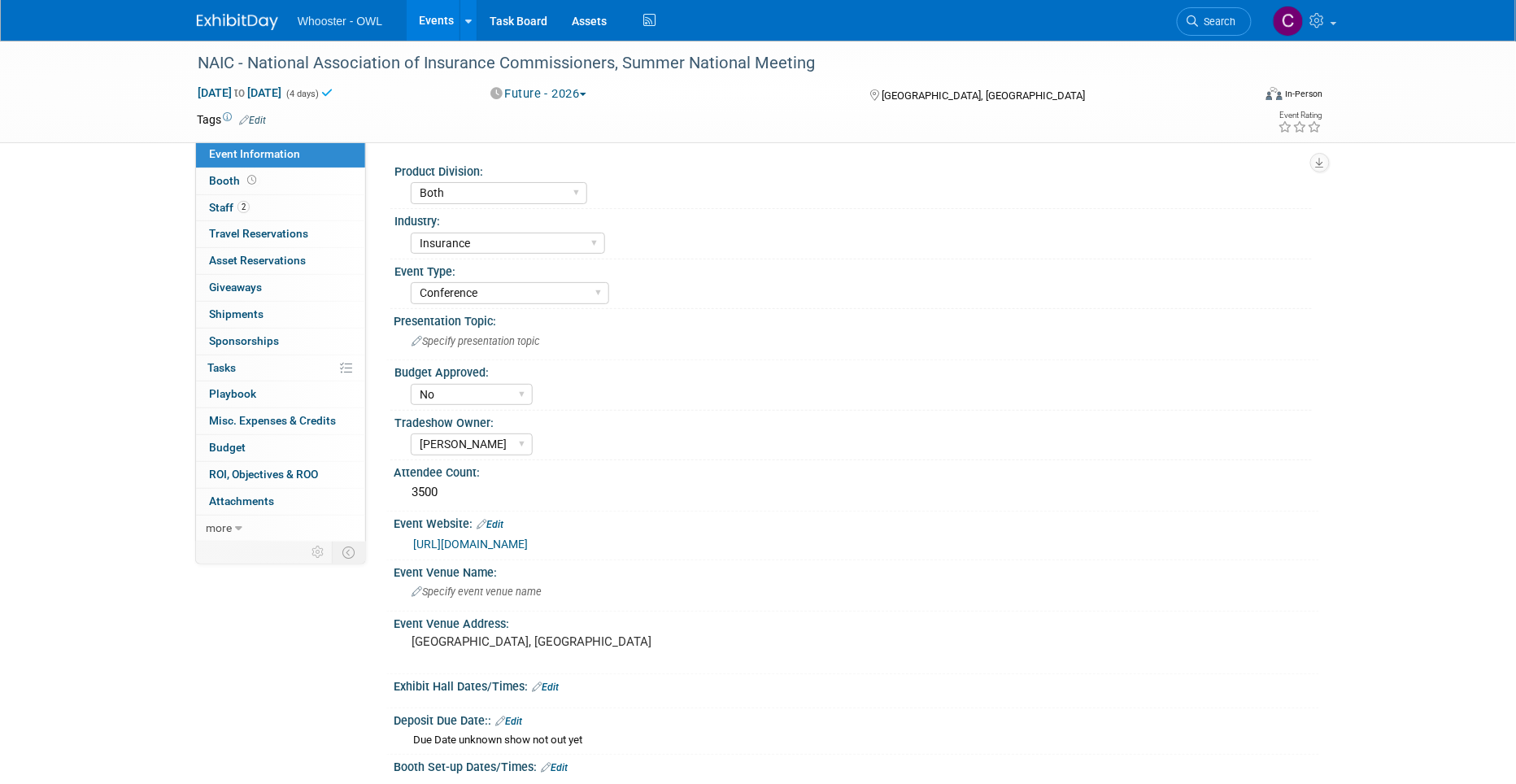
click at [149, 76] on div "NAIC - National Association of Insurance Commissioners, Summer National Meeting…" at bounding box center [758, 91] width 1516 height 102
